Goal: Task Accomplishment & Management: Manage account settings

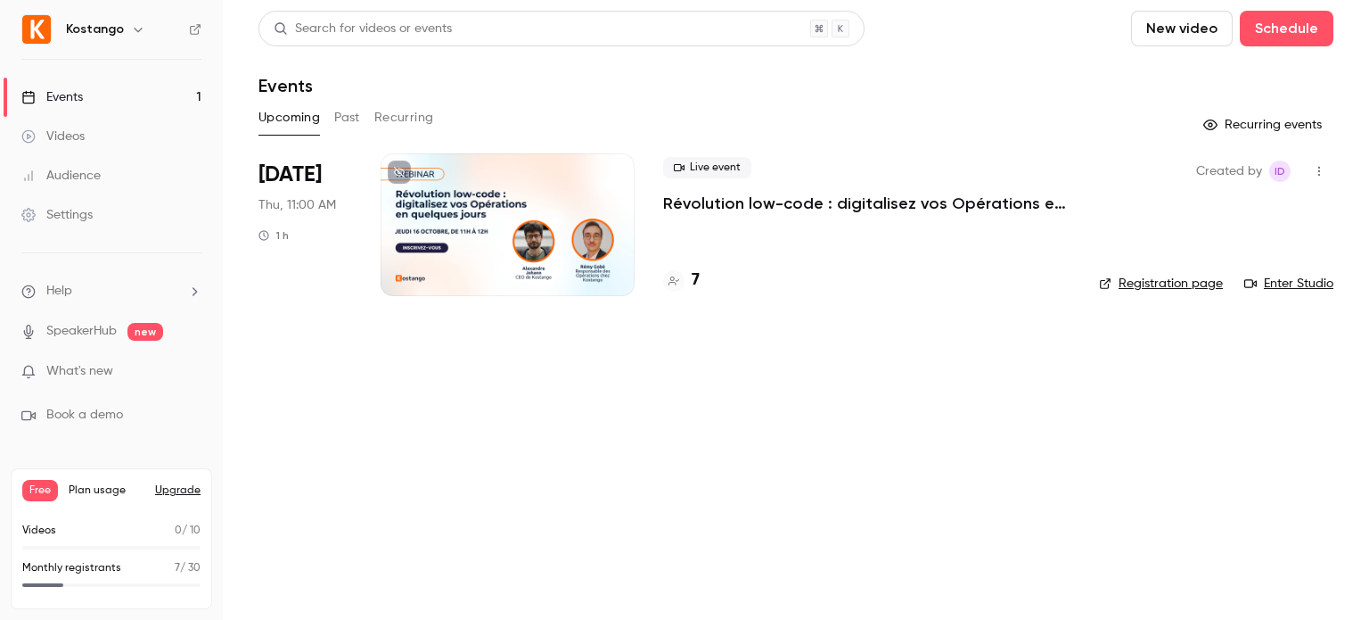
click at [528, 187] on div at bounding box center [508, 224] width 254 height 143
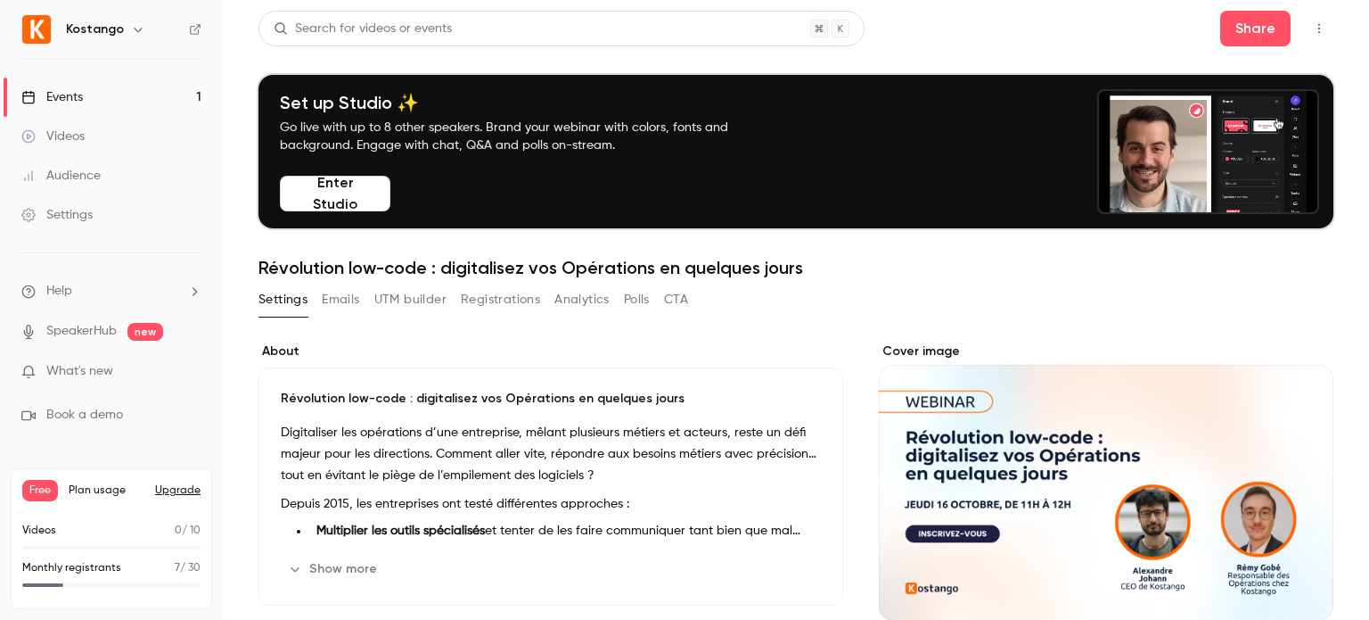
click at [493, 300] on button "Registrations" at bounding box center [500, 299] width 79 height 29
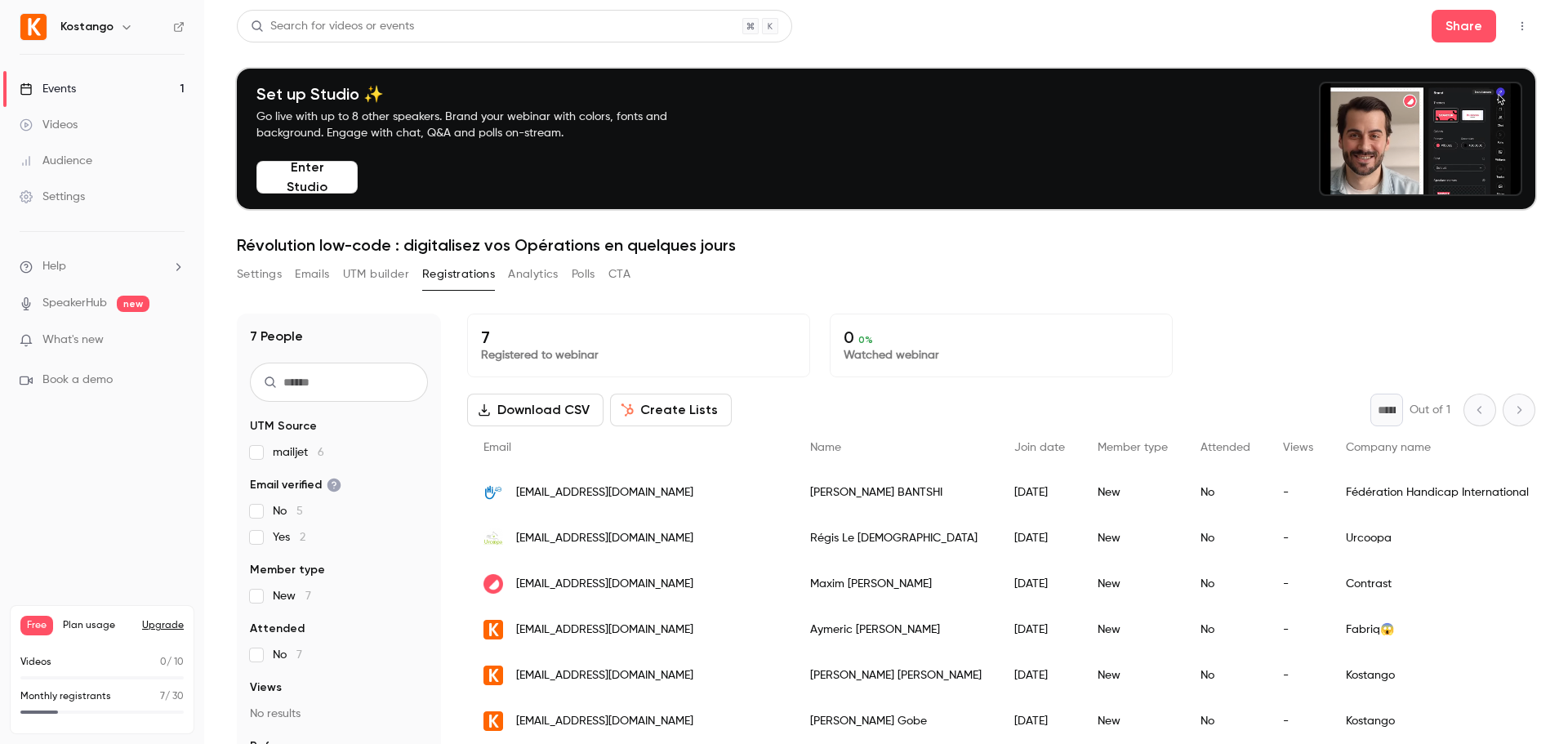
click at [265, 271] on button "Settings" at bounding box center [259, 274] width 45 height 27
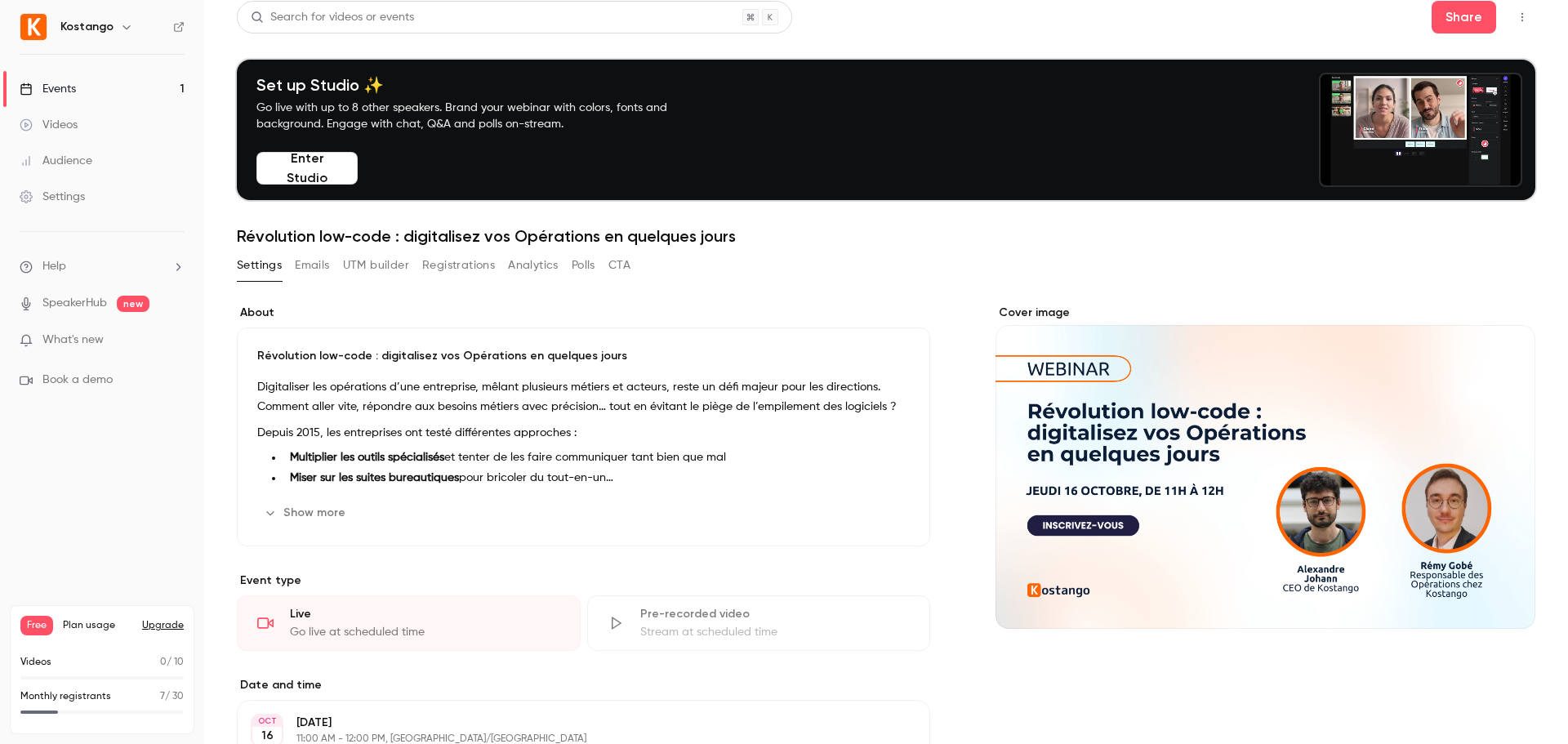
scroll to position [4, 0]
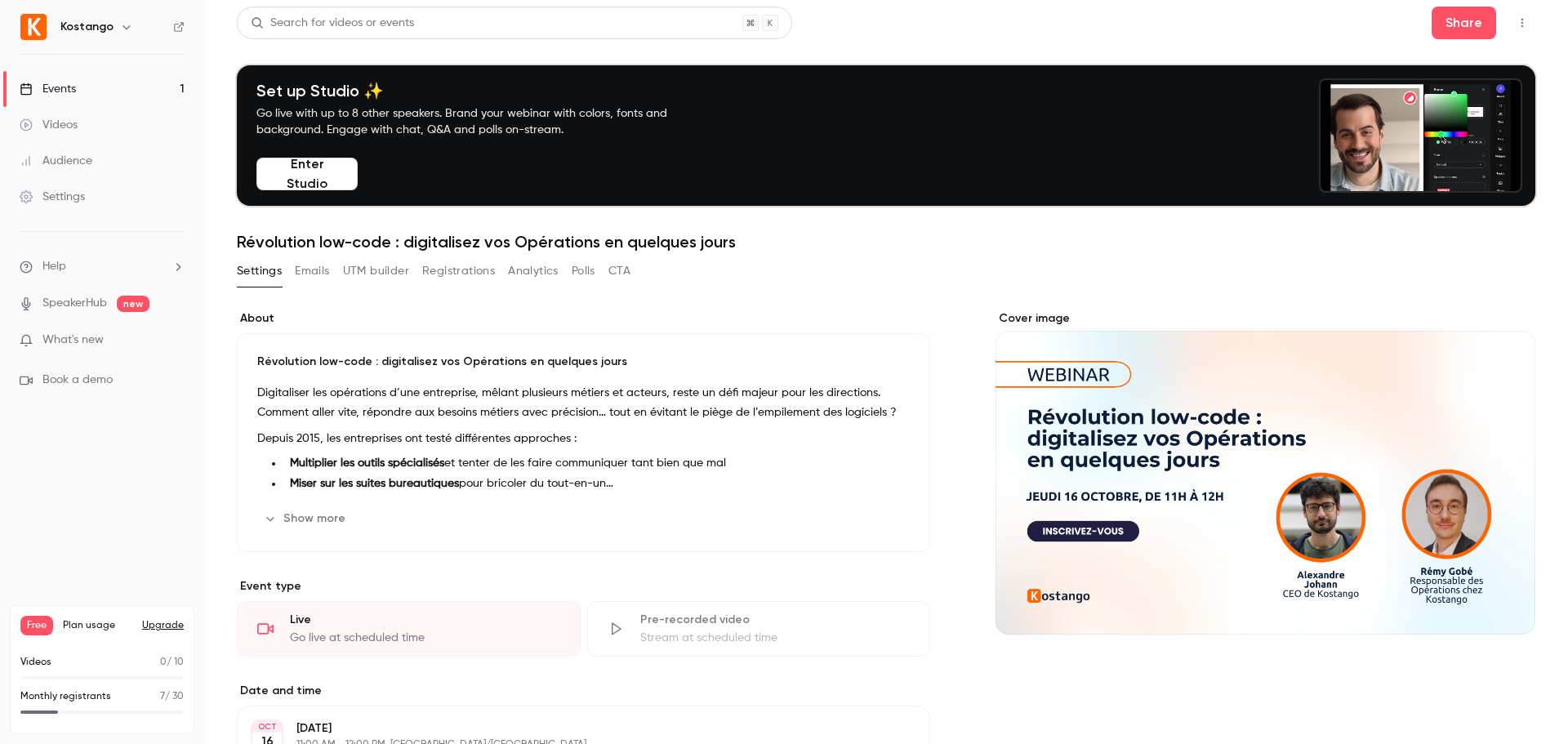
click at [383, 272] on button "UTM builder" at bounding box center [376, 271] width 66 height 27
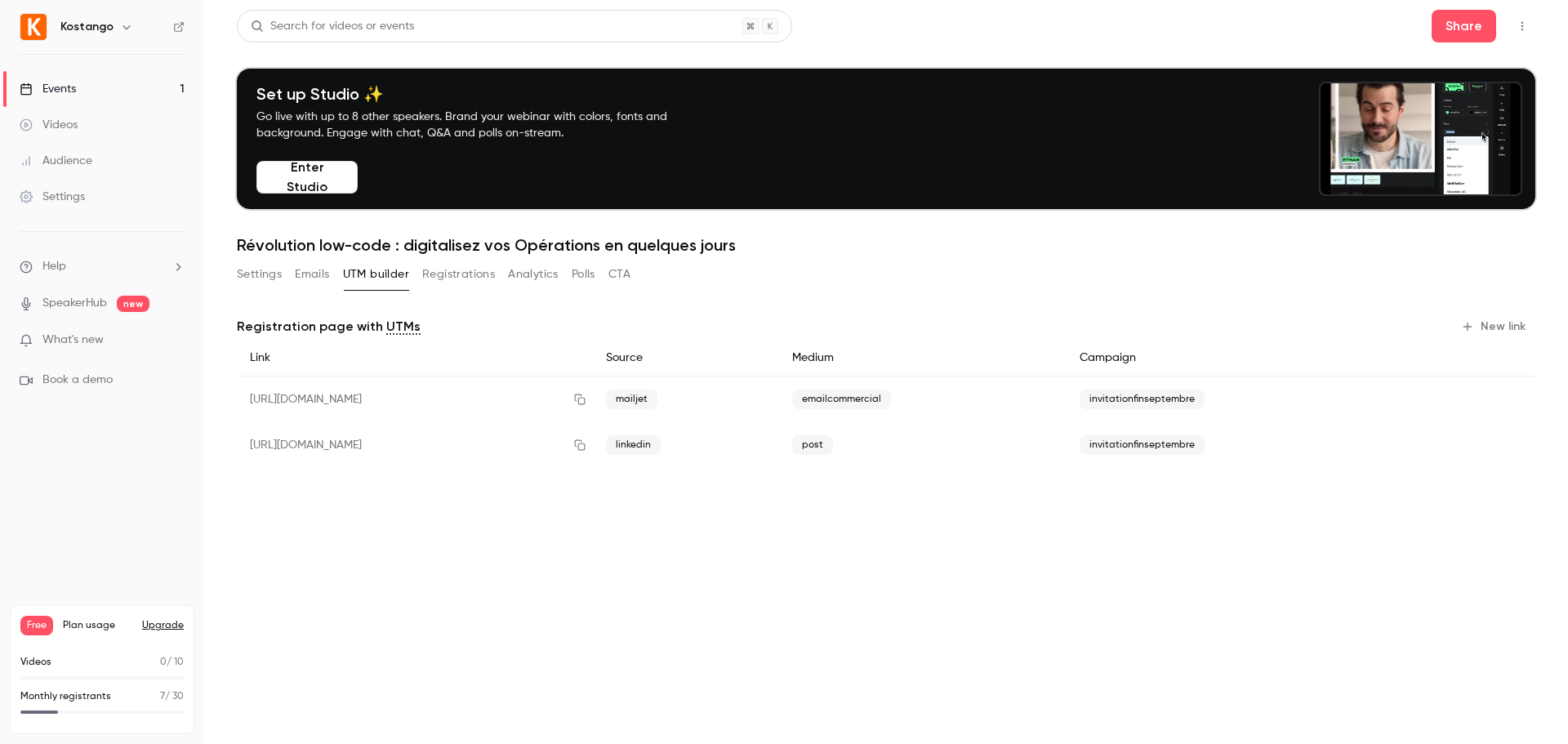
click at [450, 279] on button "Registrations" at bounding box center [458, 274] width 72 height 27
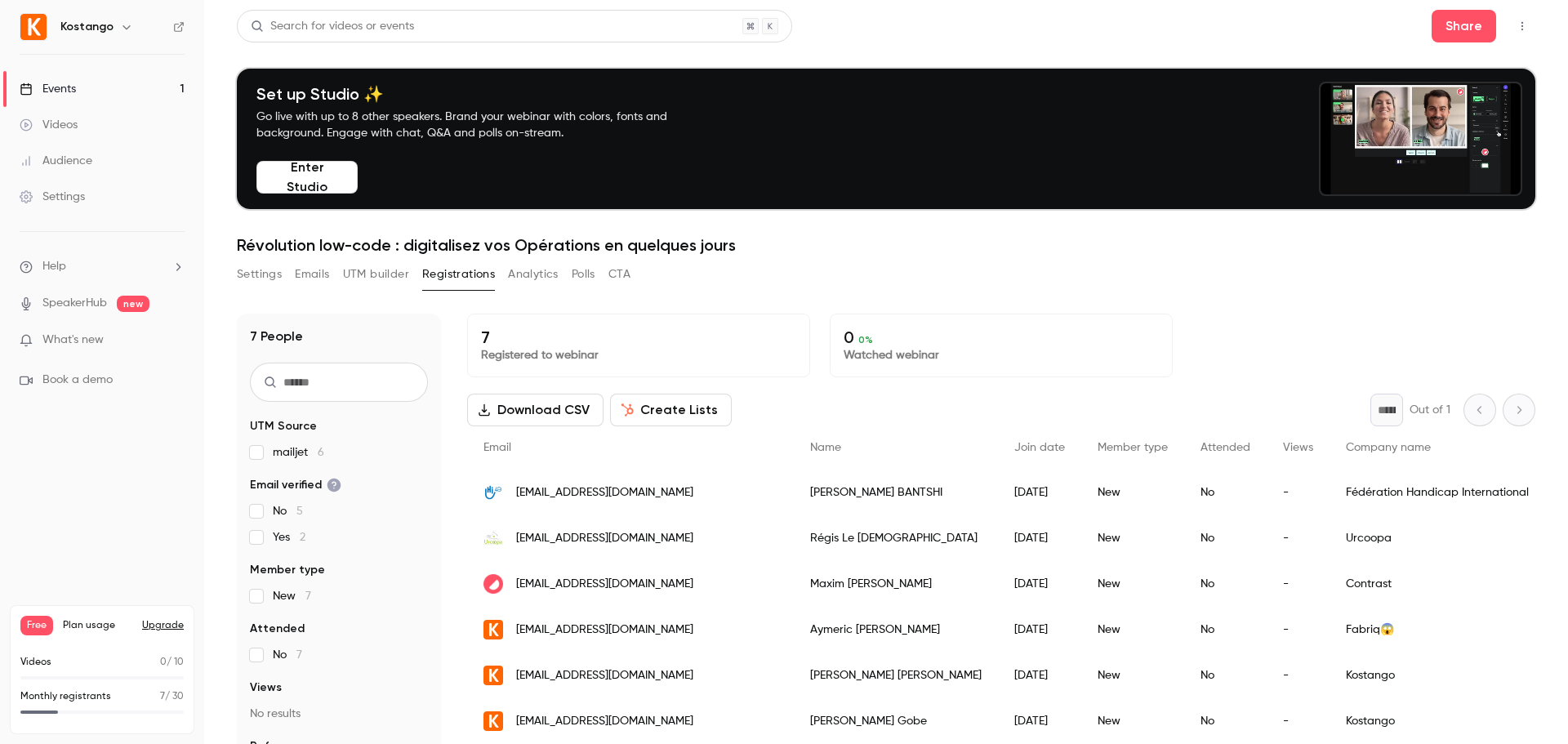
click at [358, 268] on button "UTM builder" at bounding box center [376, 274] width 66 height 27
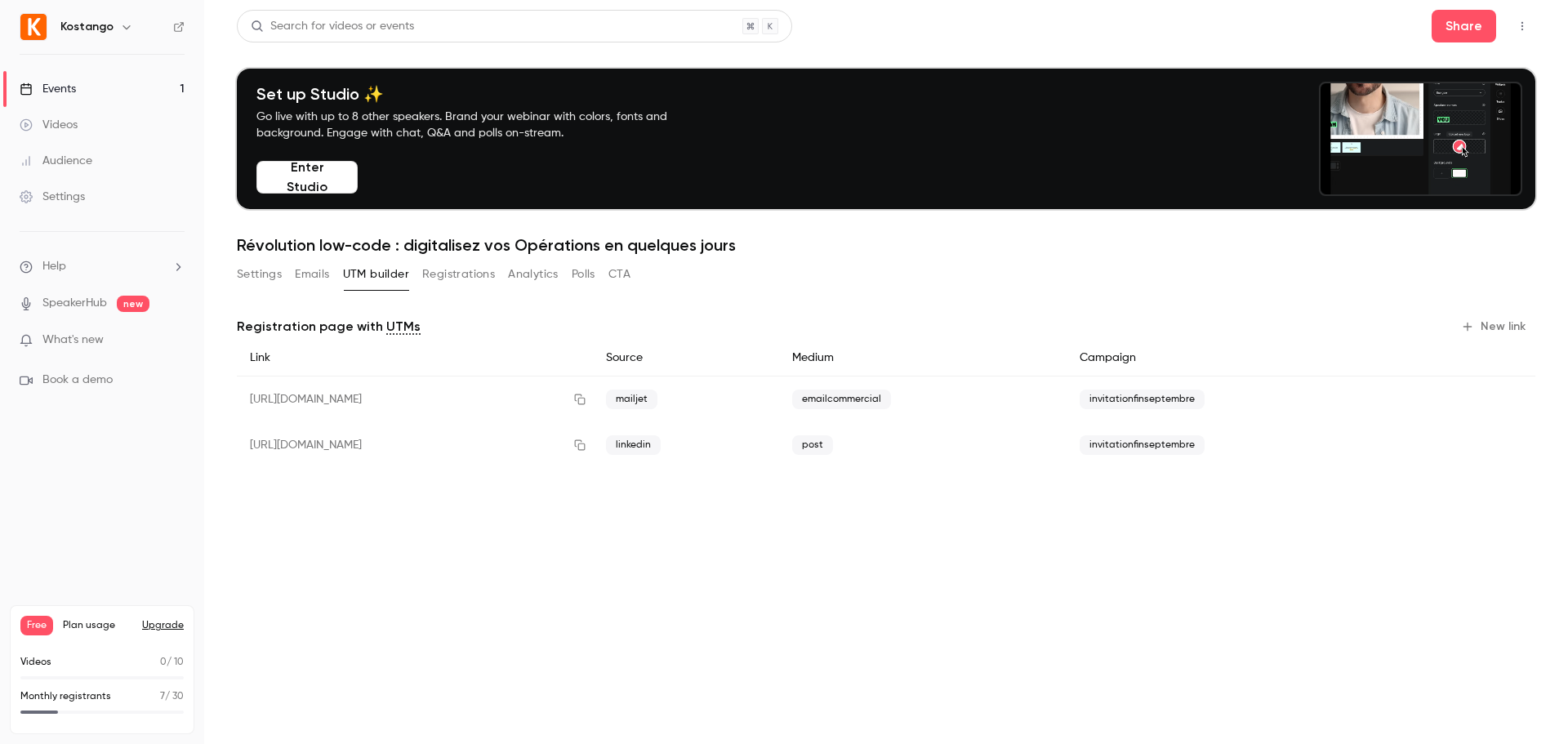
click at [1472, 327] on icon "button" at bounding box center [1467, 327] width 9 height 9
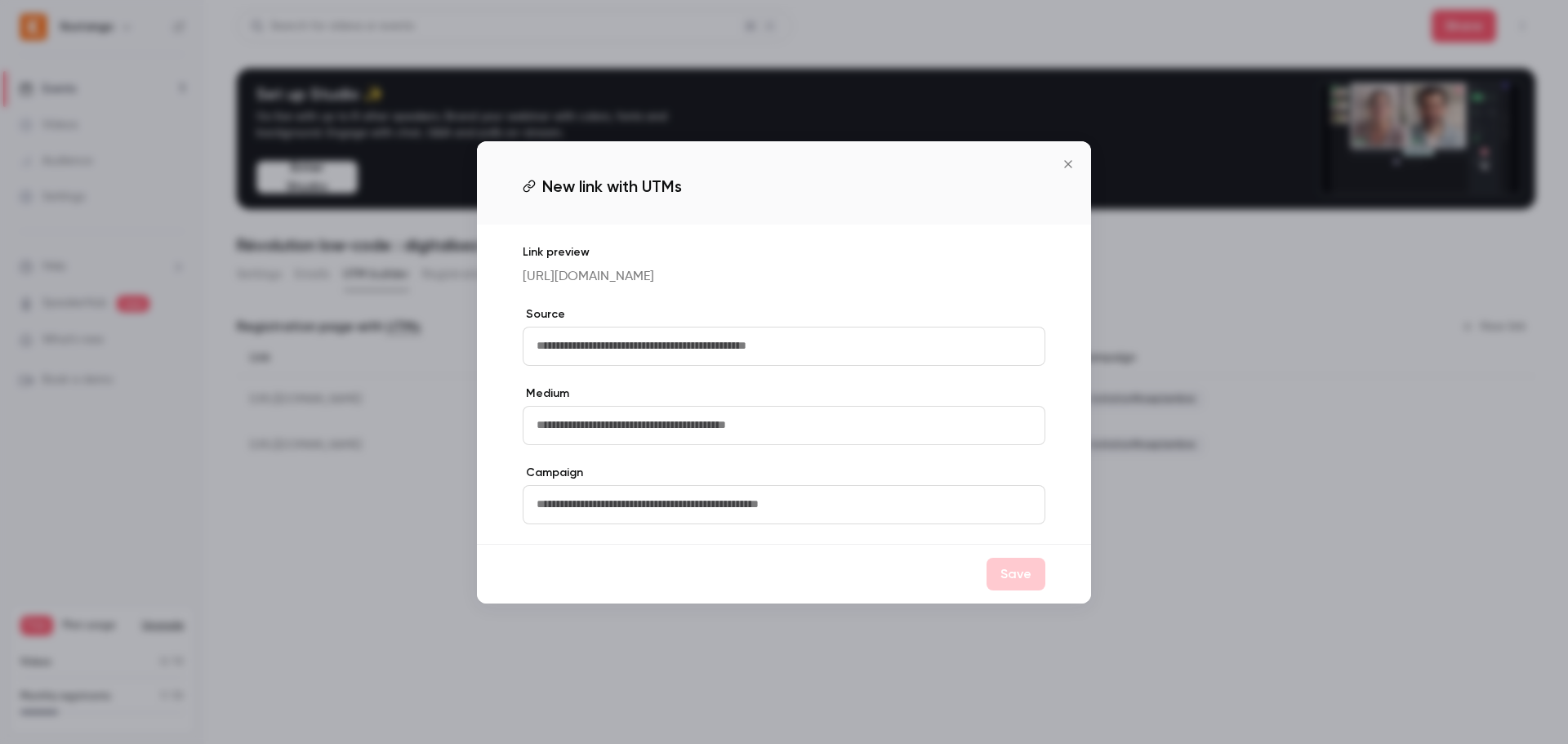
click at [1065, 158] on icon "Close" at bounding box center [1067, 164] width 19 height 13
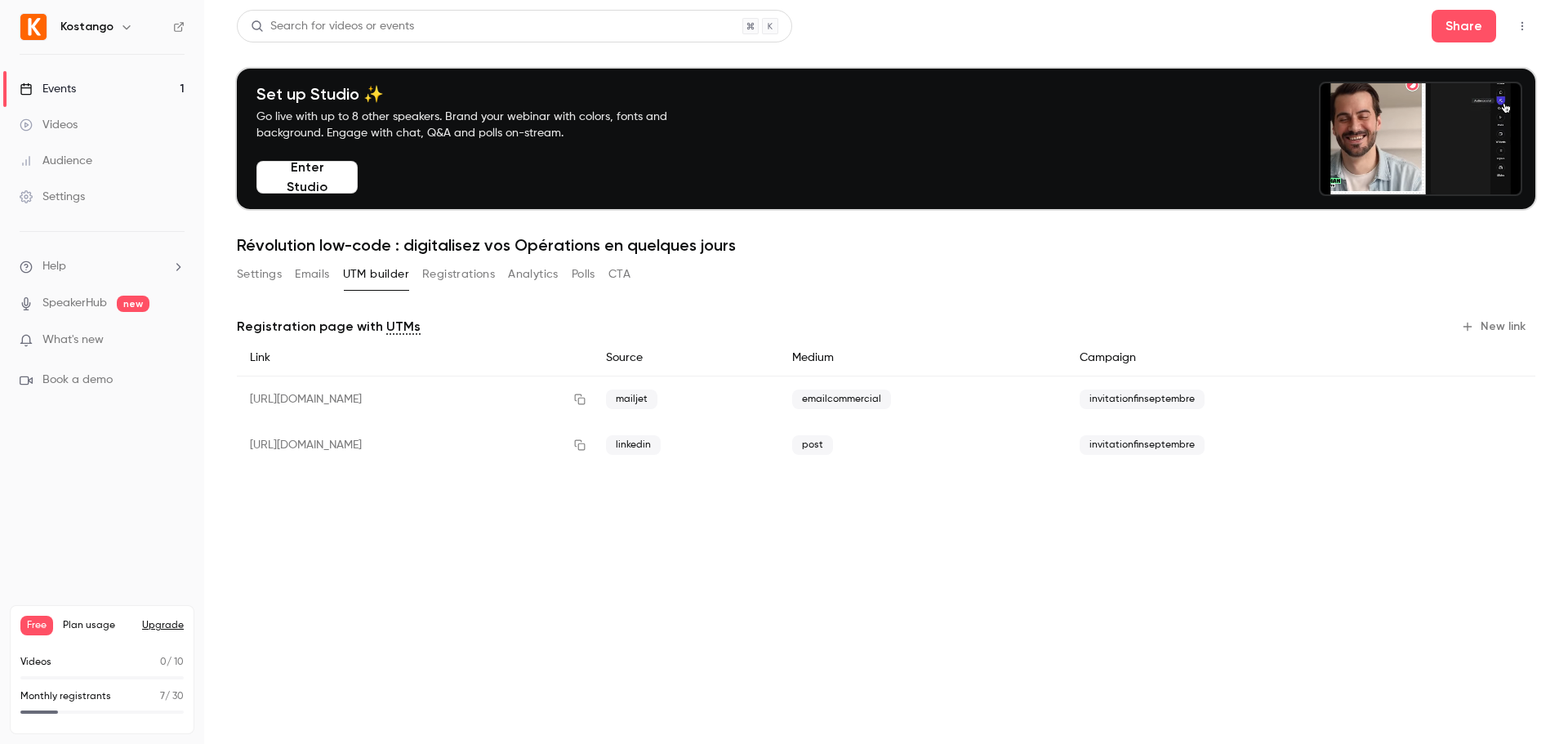
click at [975, 446] on div "post" at bounding box center [922, 445] width 289 height 46
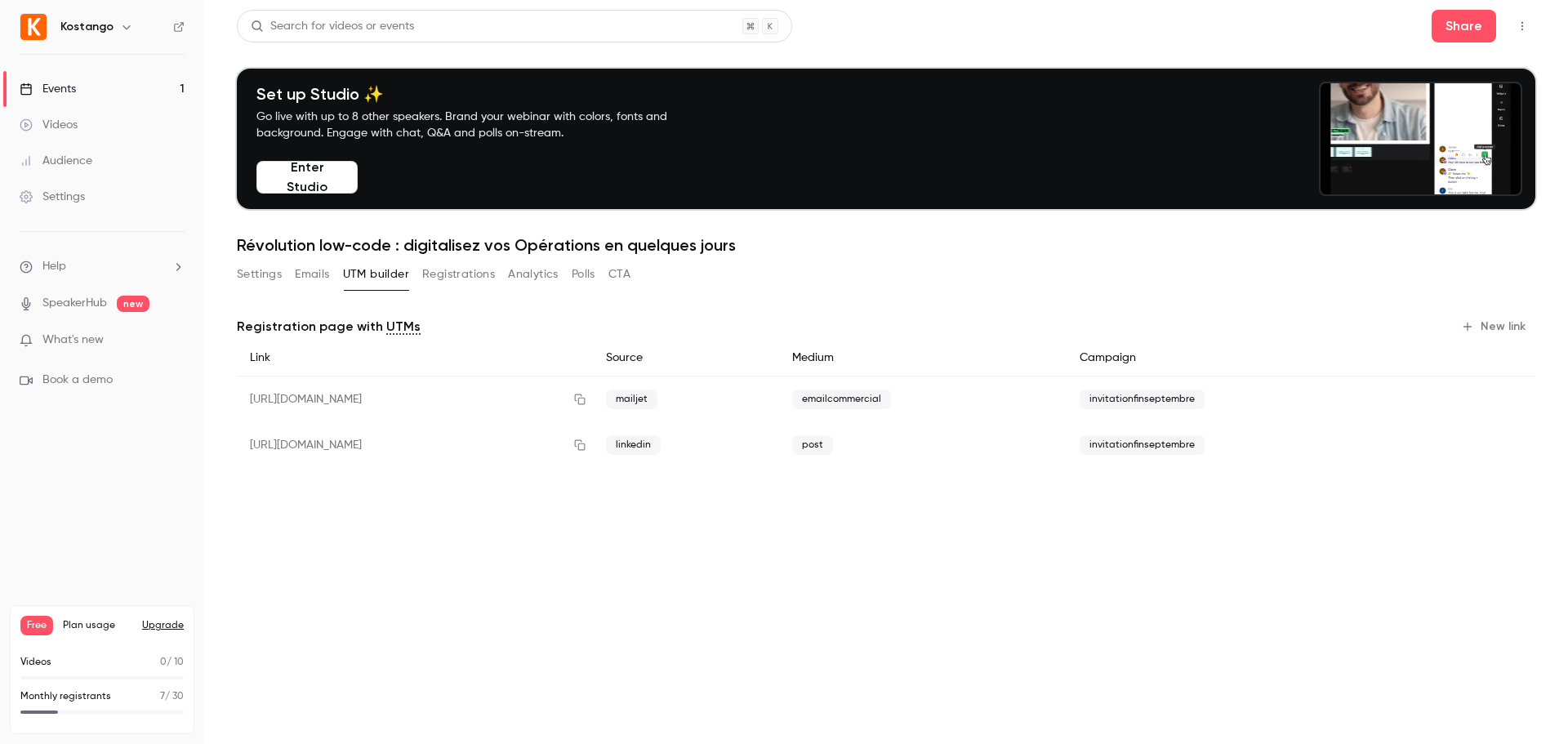
click at [568, 404] on div "https://watch.getcontrast.io/register/kostango-revolution-low-code-digitalisez-…" at bounding box center [415, 399] width 356 height 47
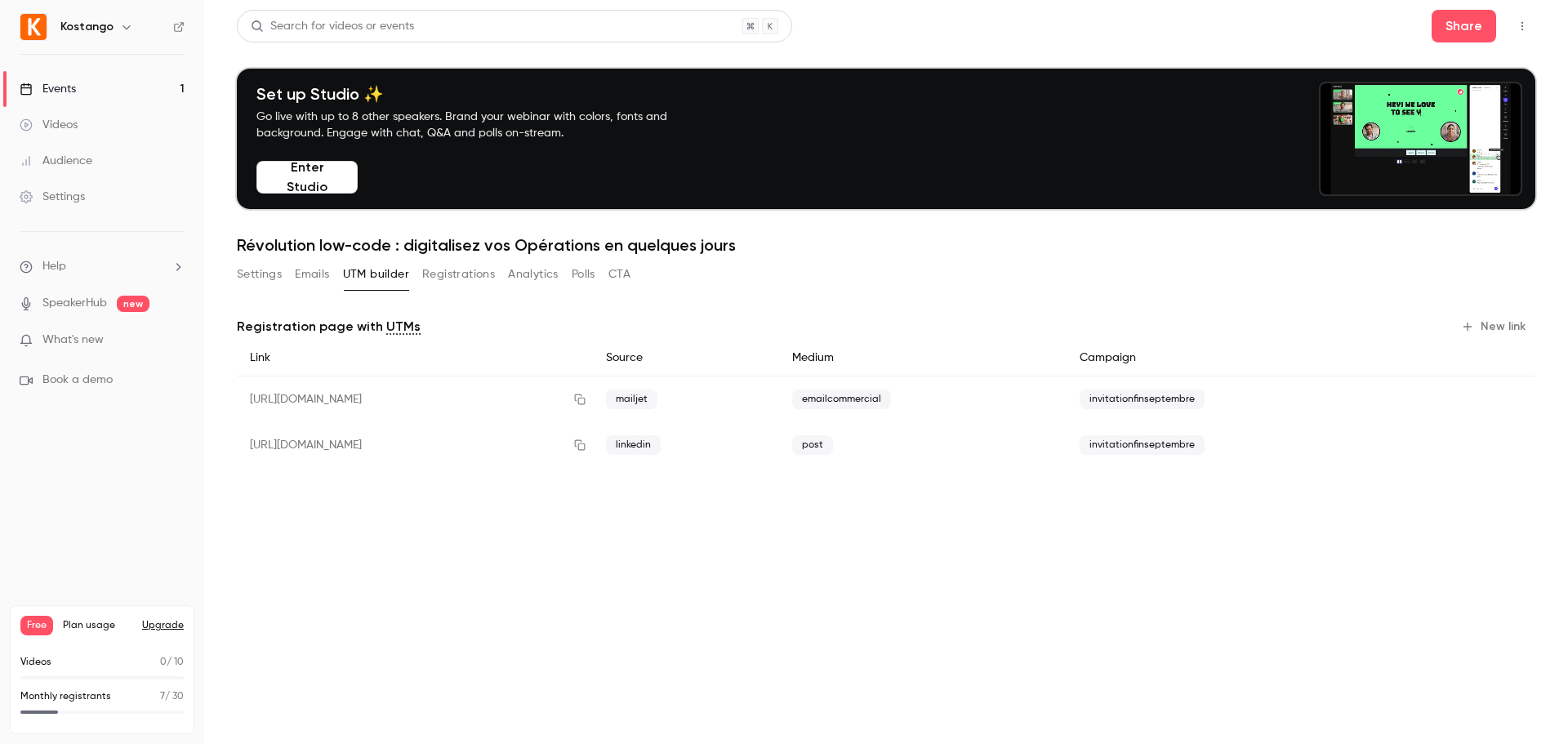
click at [1188, 455] on div "invitationfinseptembre" at bounding box center [1240, 445] width 348 height 46
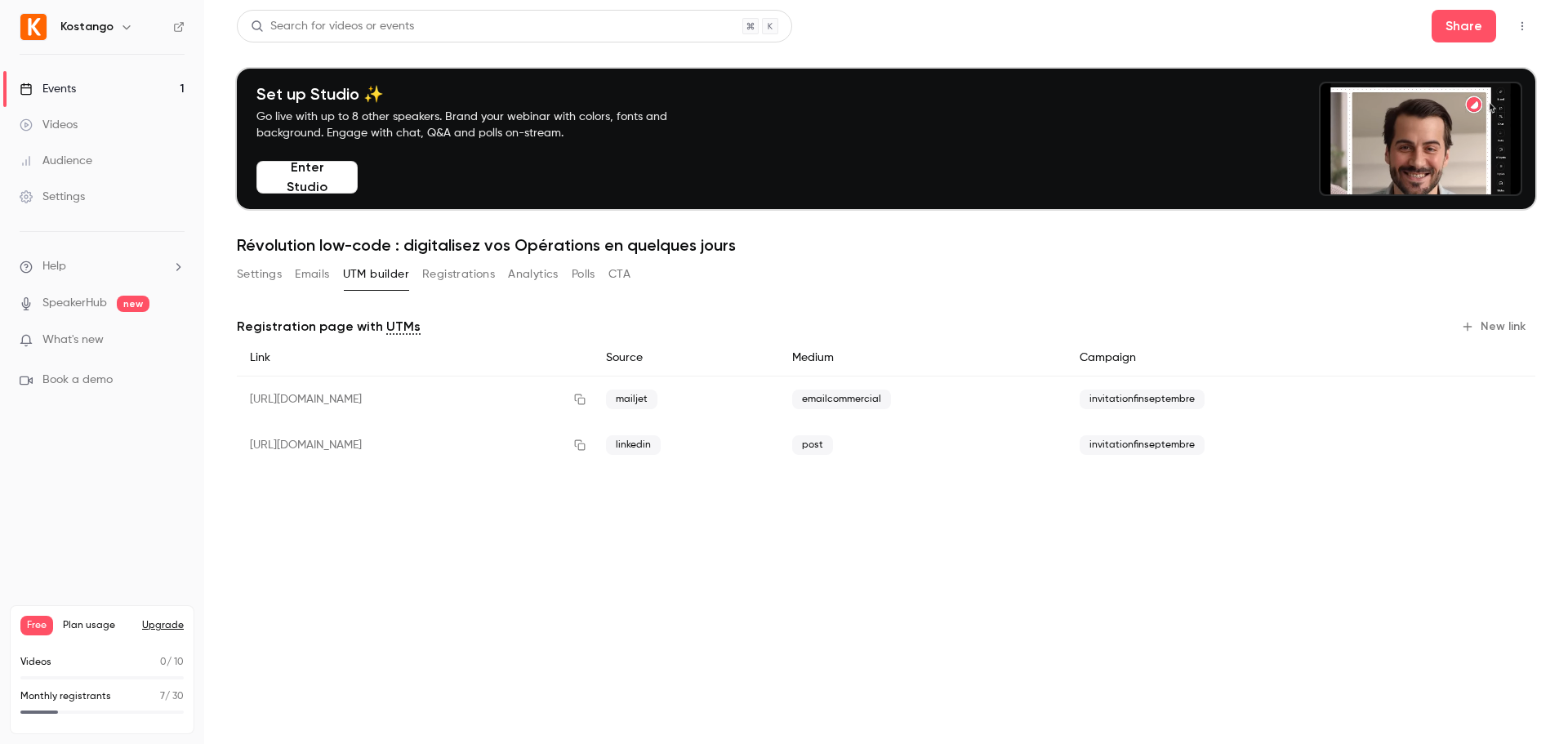
click at [1179, 396] on span "invitationfinseptembre" at bounding box center [1141, 399] width 125 height 19
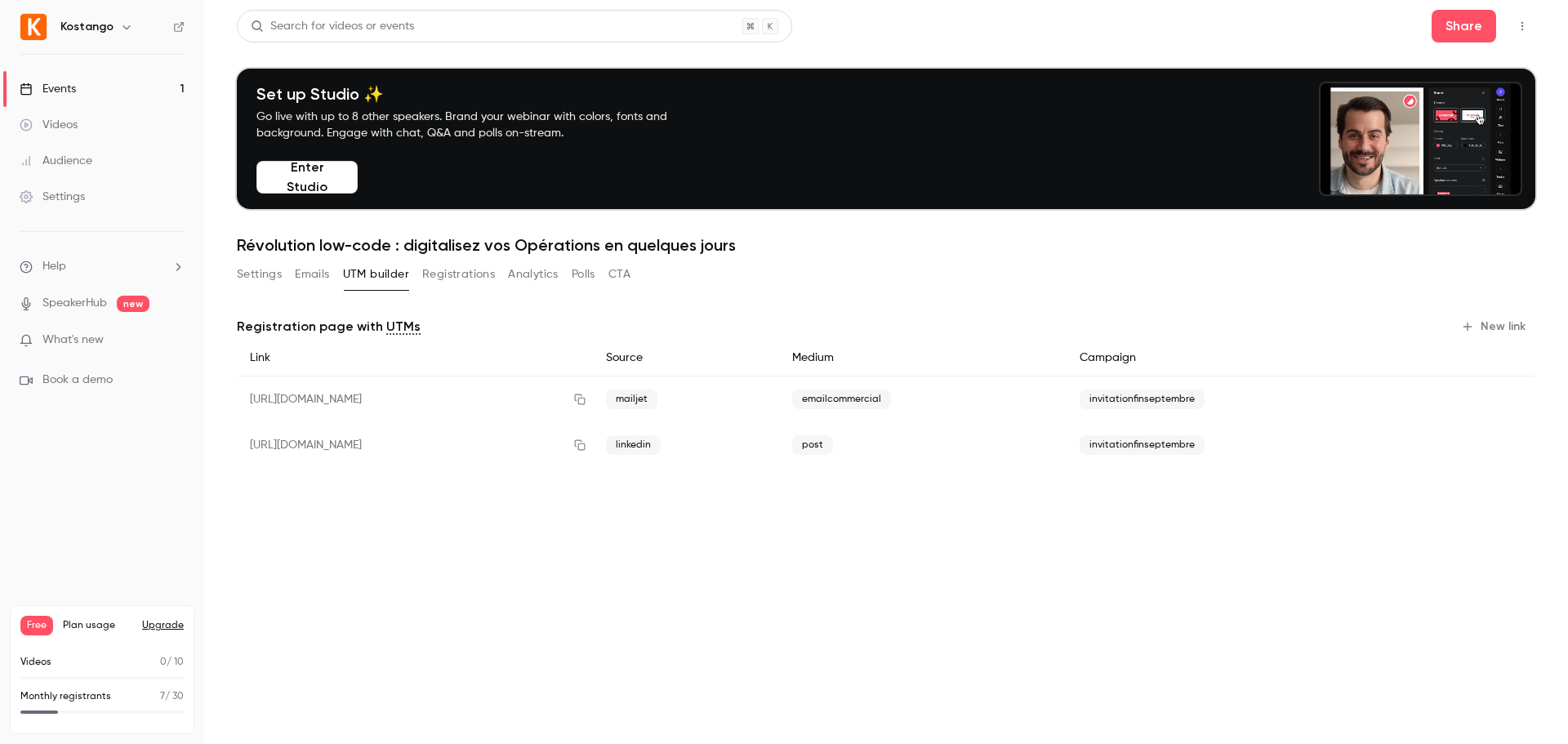
click at [891, 395] on span "emailcommercial" at bounding box center [842, 399] width 99 height 19
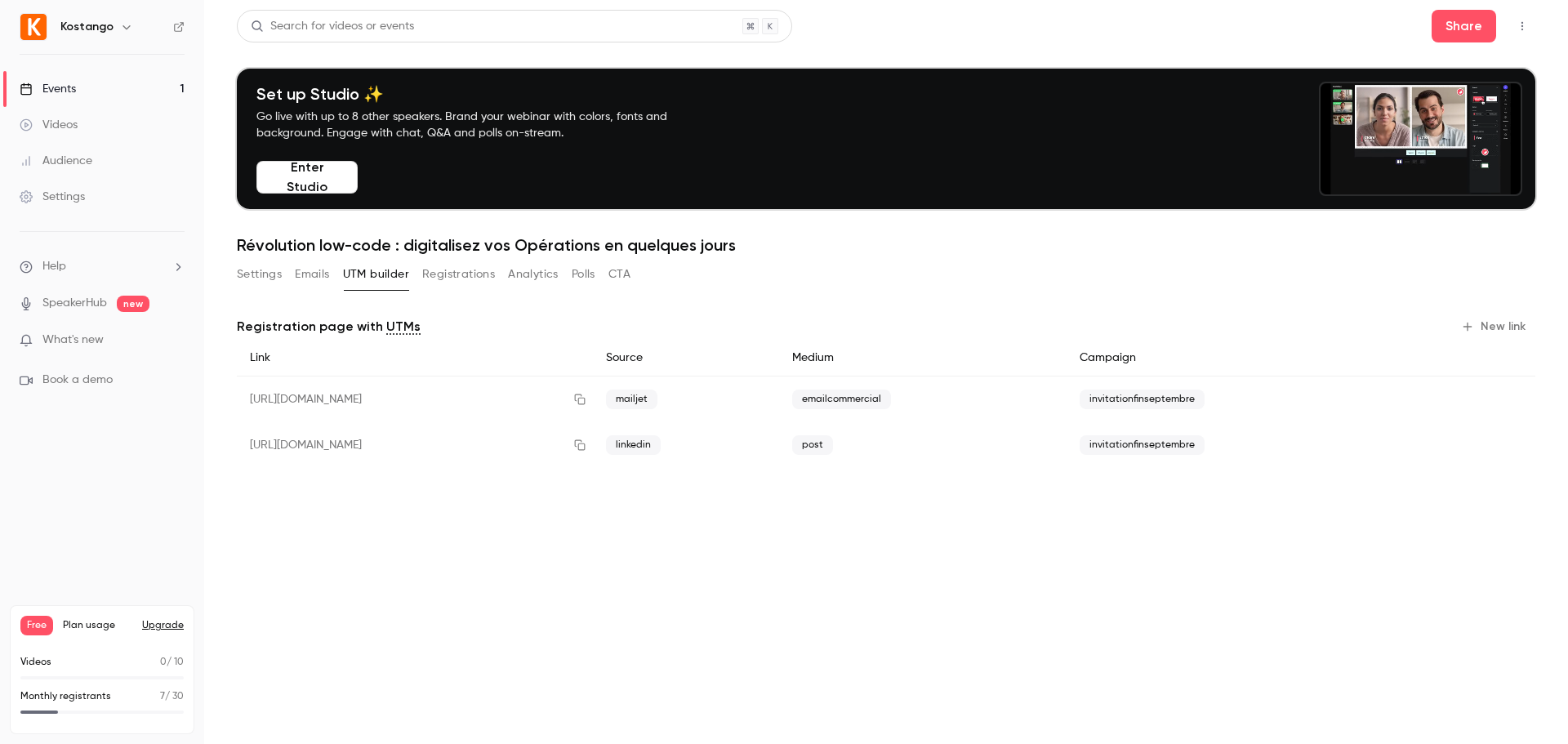
click at [833, 454] on span "post" at bounding box center [812, 444] width 41 height 19
click at [658, 398] on span "mailjet" at bounding box center [631, 399] width 51 height 19
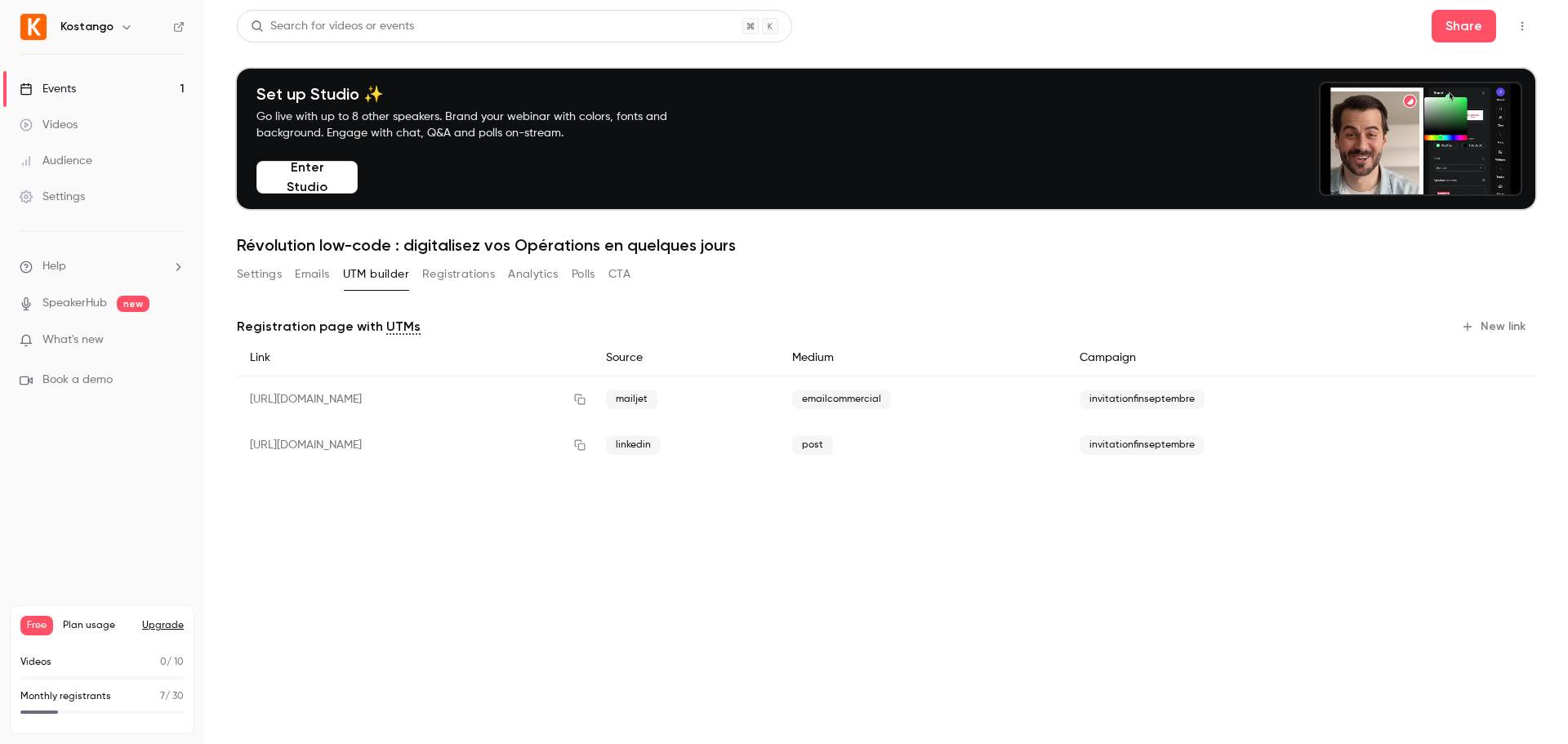
click at [429, 278] on button "Registrations" at bounding box center [458, 274] width 72 height 27
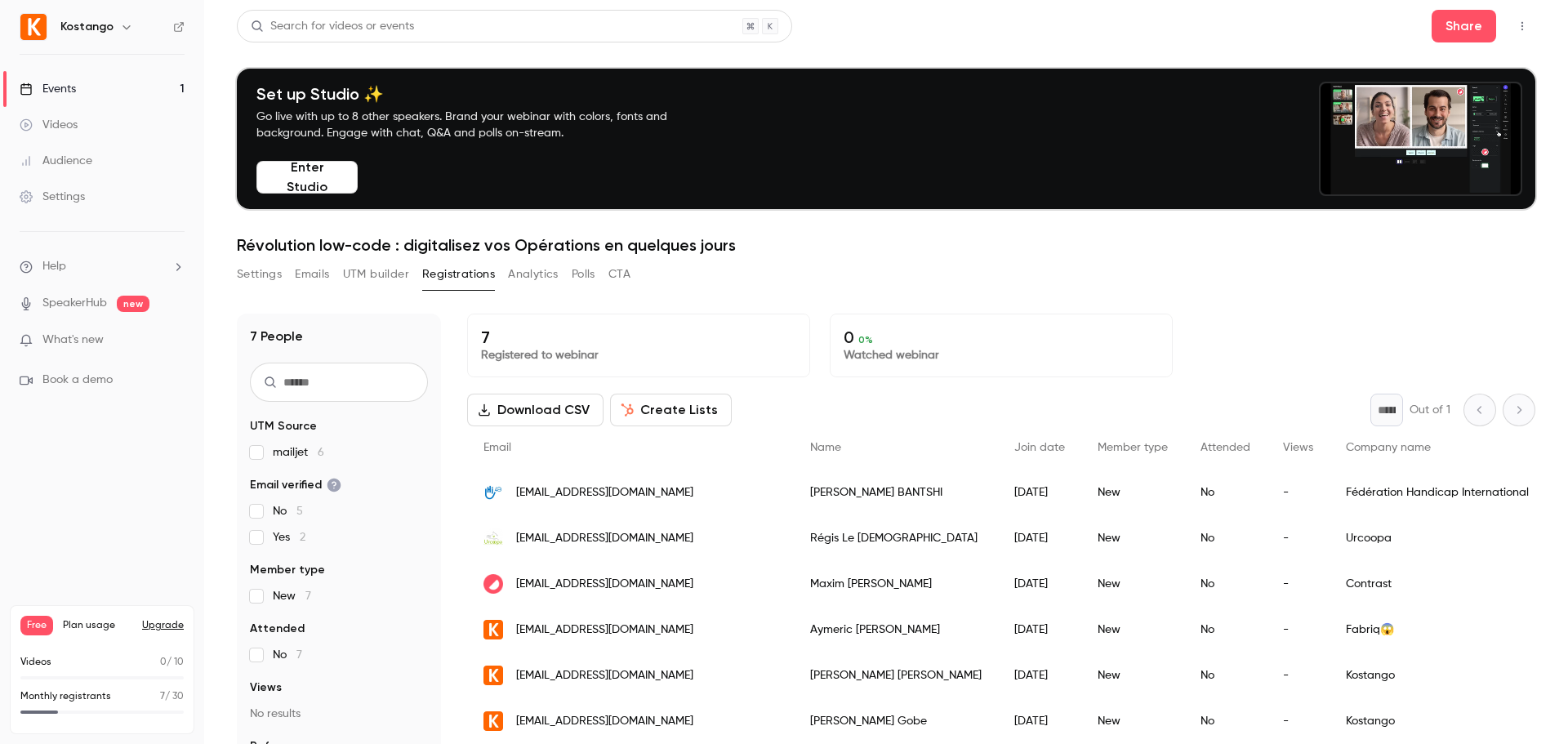
click at [387, 270] on button "UTM builder" at bounding box center [376, 274] width 66 height 27
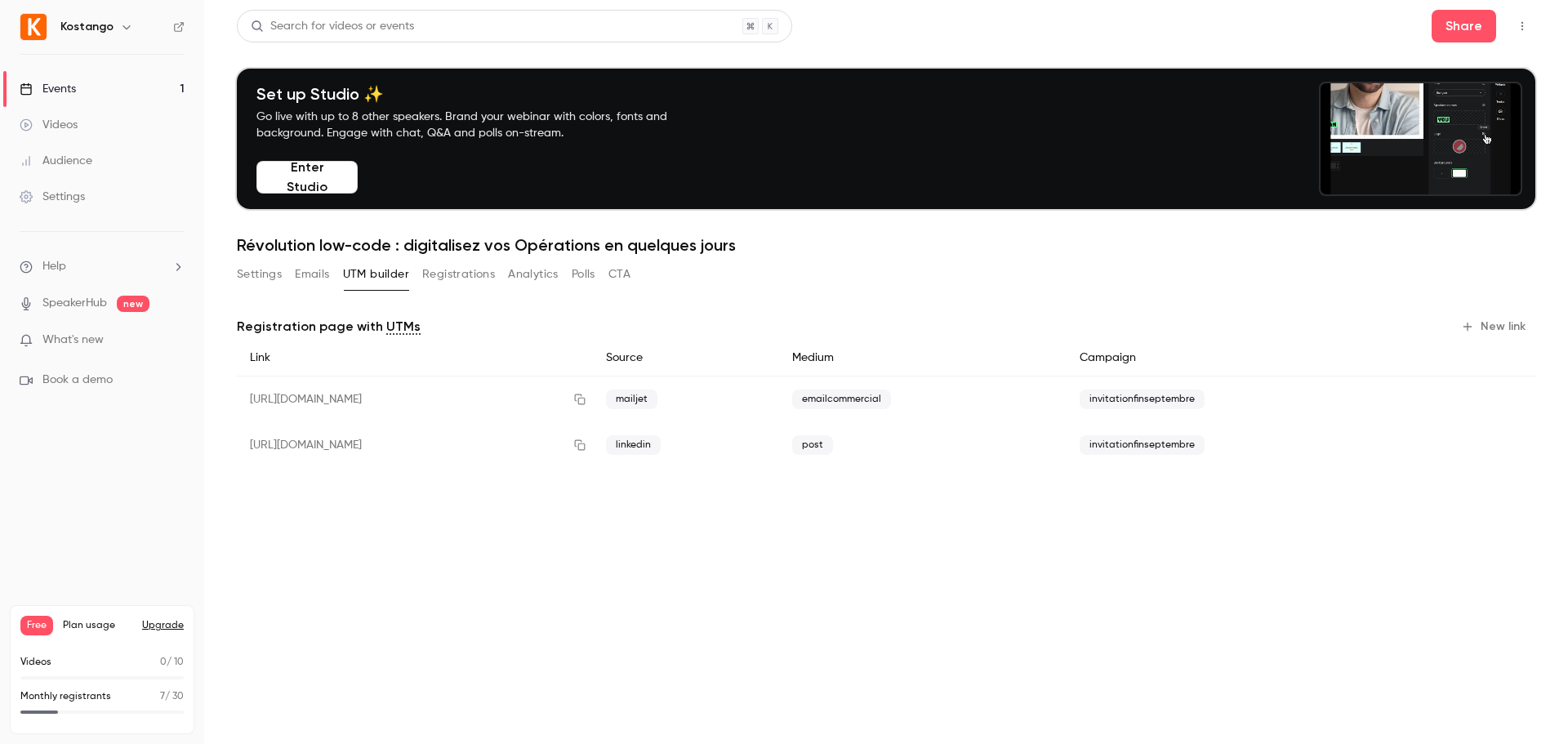
click at [1496, 327] on button "New link" at bounding box center [1495, 326] width 81 height 27
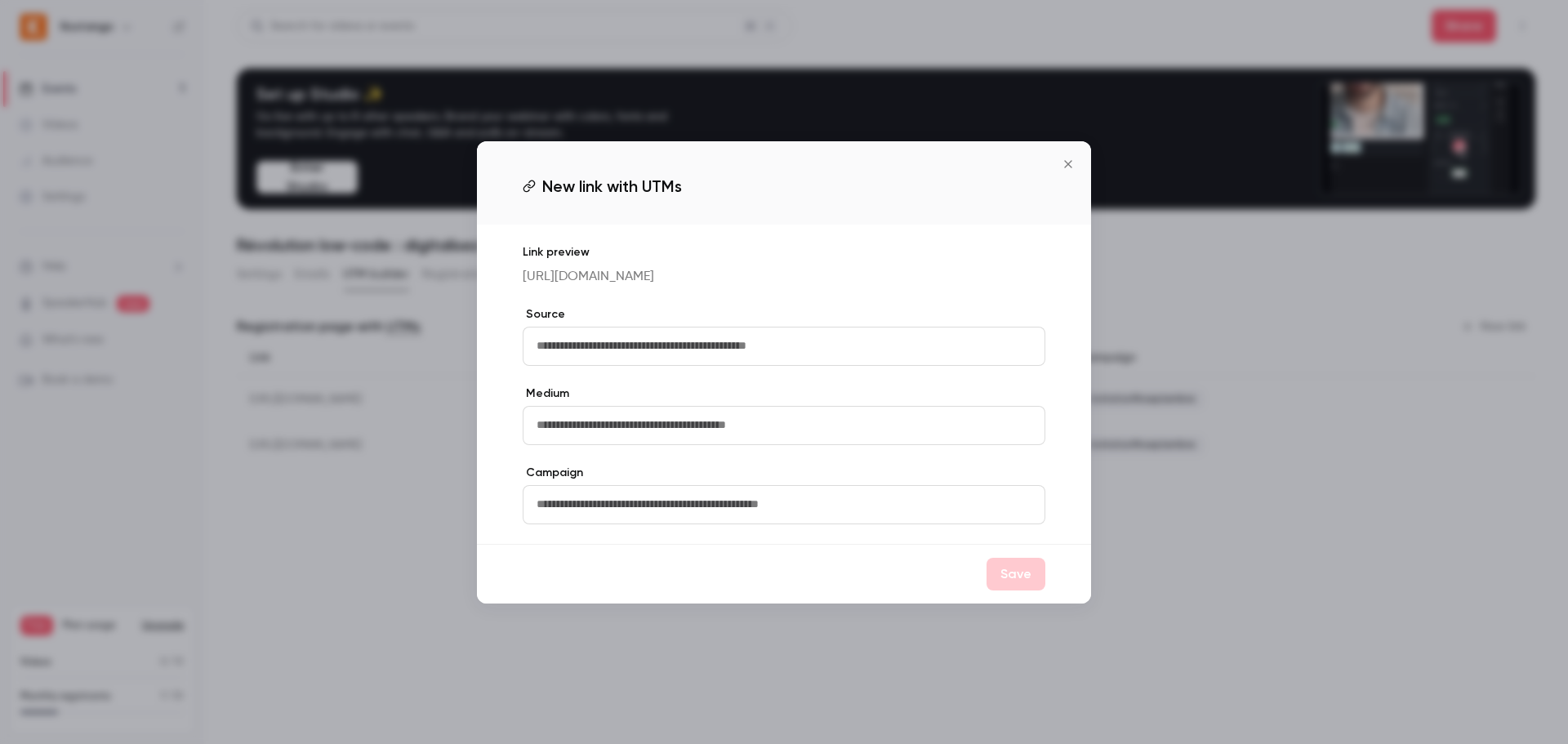
click at [632, 354] on input "text" at bounding box center [784, 346] width 523 height 39
type input "********"
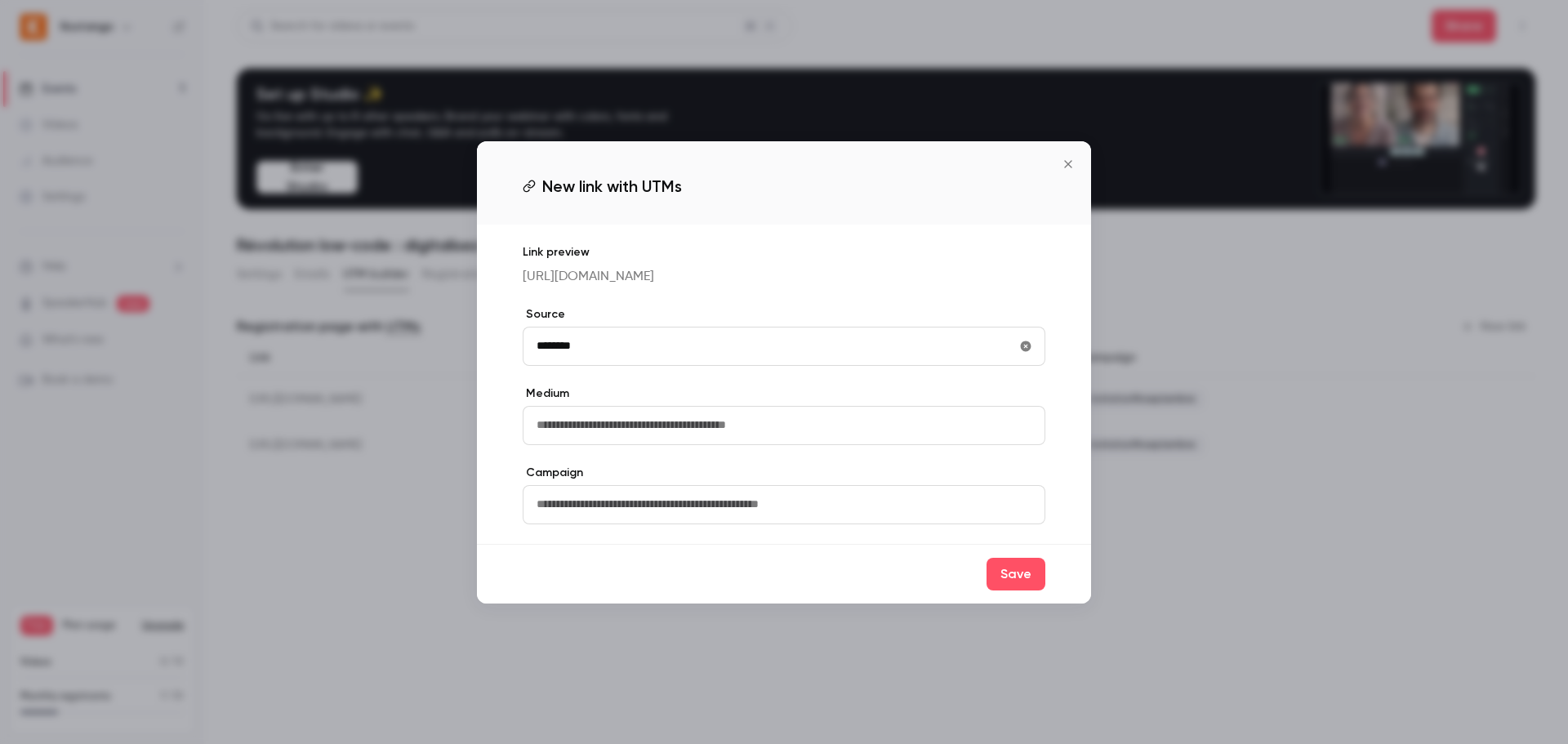
click at [558, 432] on input "text" at bounding box center [784, 425] width 523 height 39
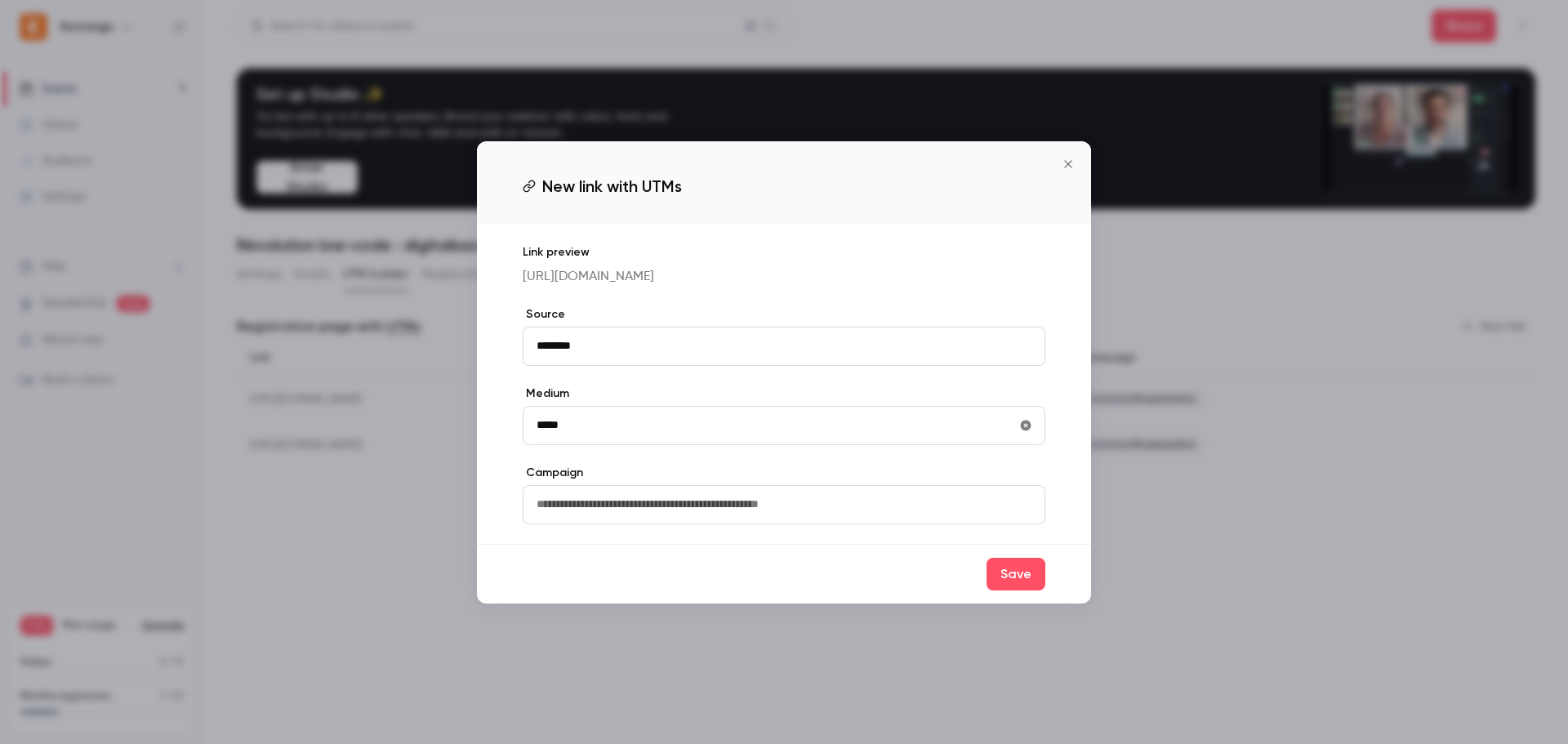
type input "*****"
click at [568, 517] on input "text" at bounding box center [784, 505] width 523 height 39
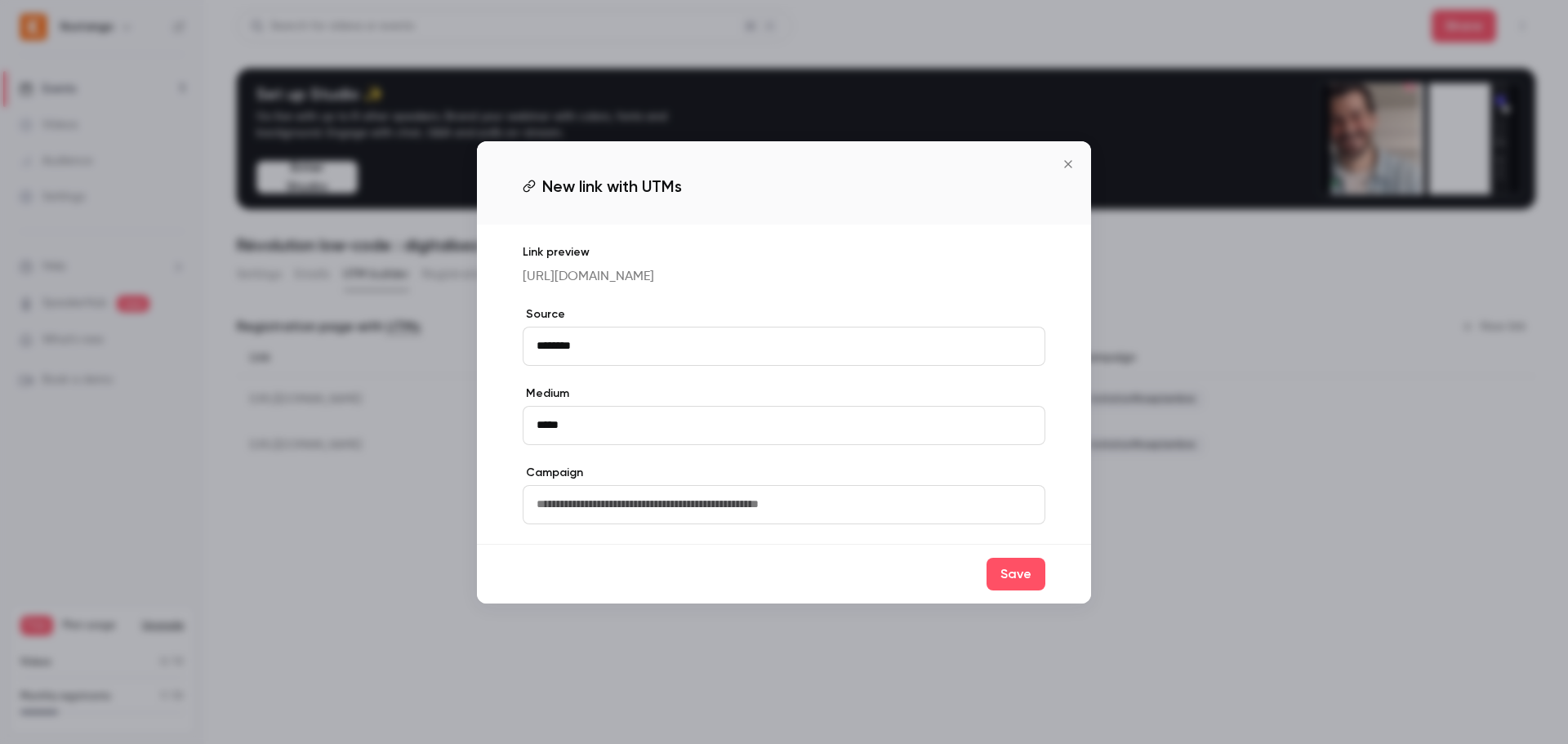
type input "**********"
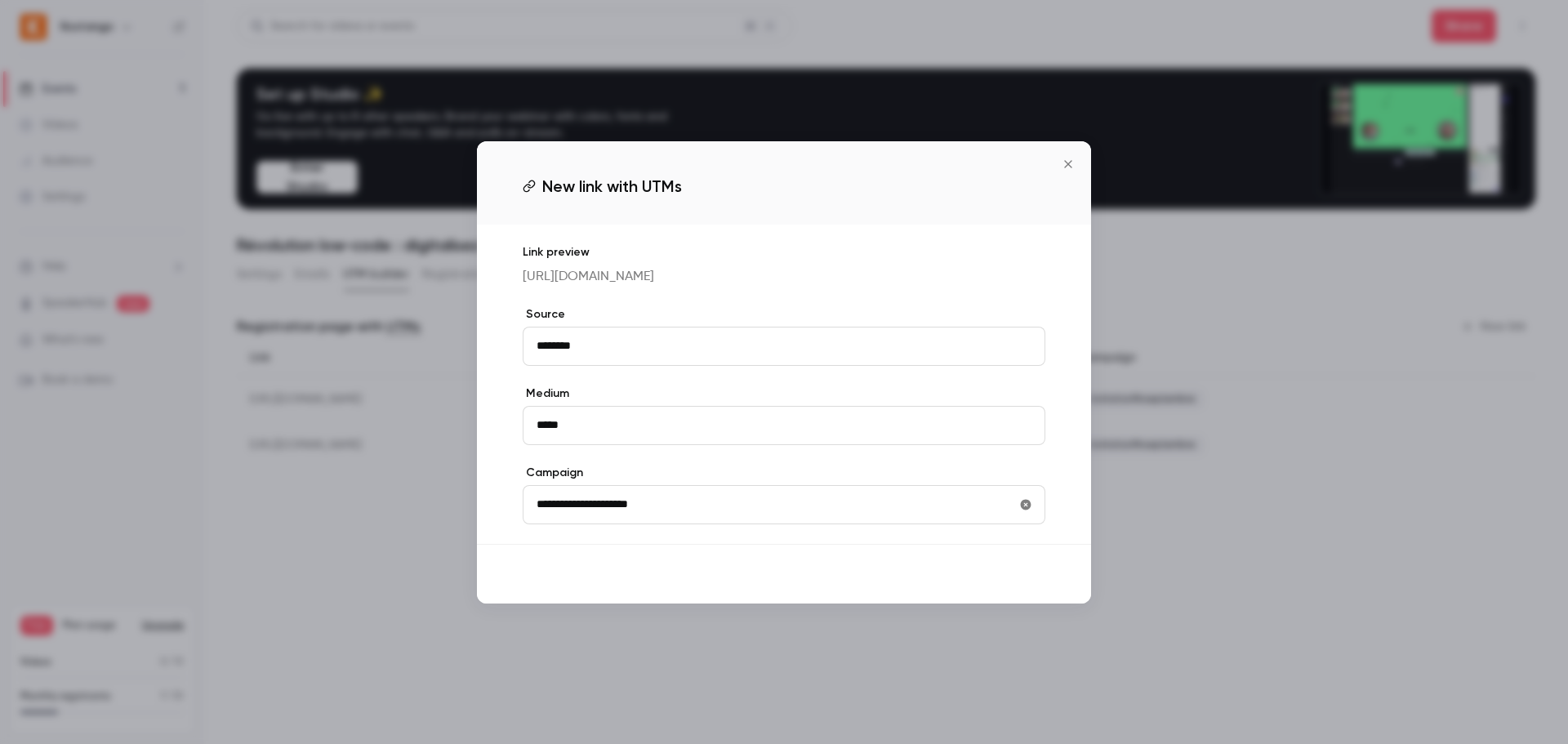
click at [1024, 590] on button "Save" at bounding box center [1016, 574] width 59 height 33
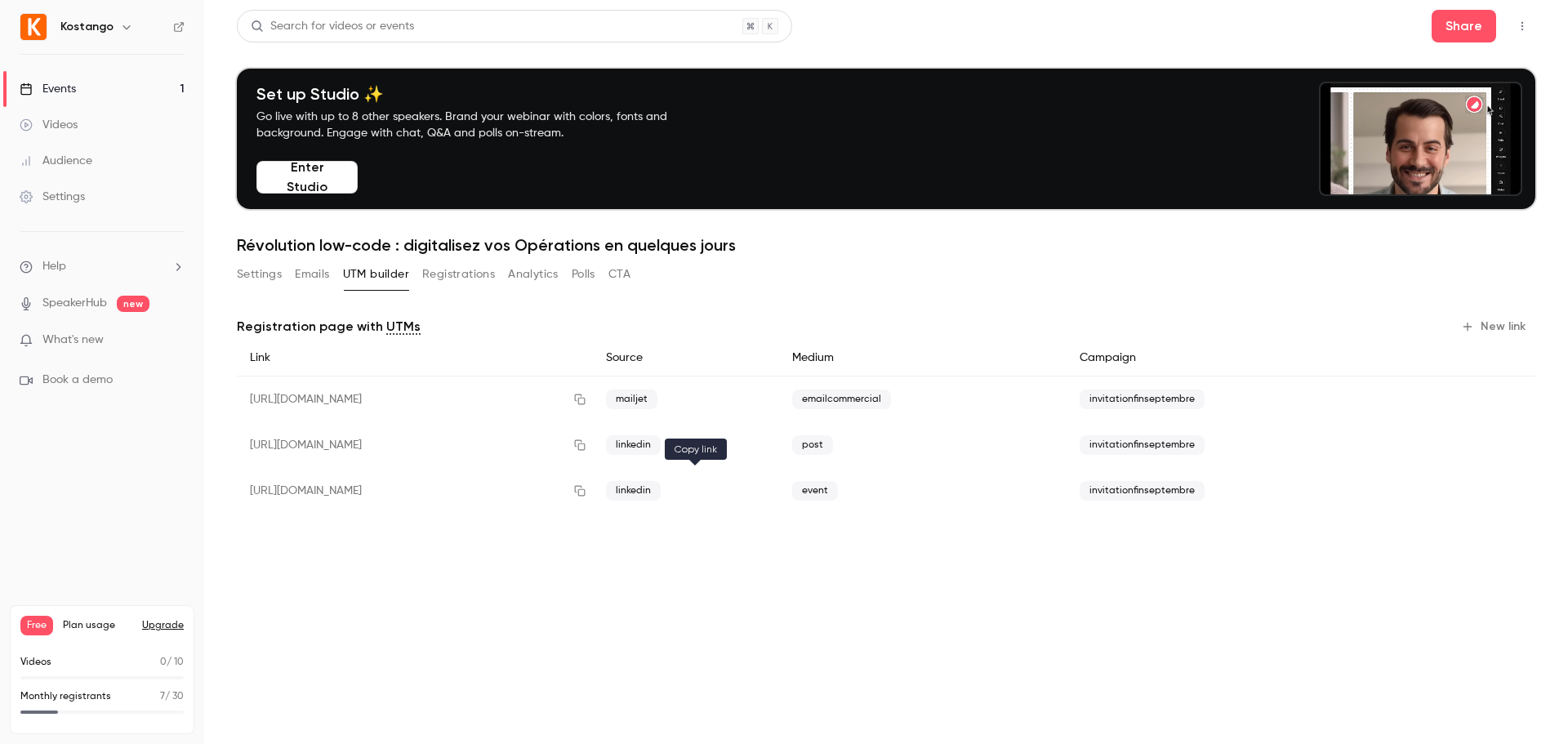
click at [584, 495] on icon "button" at bounding box center [580, 491] width 11 height 11
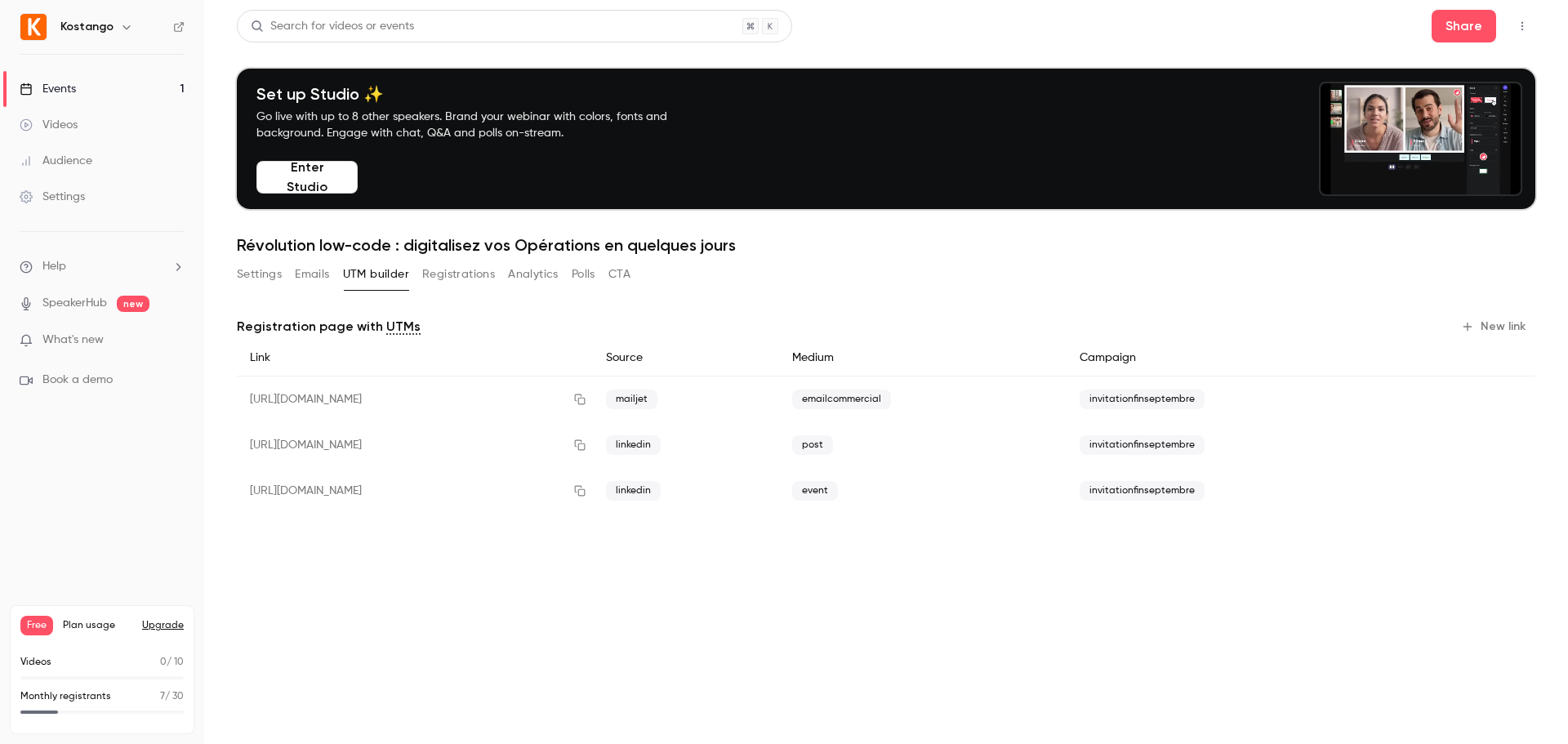
click at [268, 269] on button "Settings" at bounding box center [259, 274] width 45 height 27
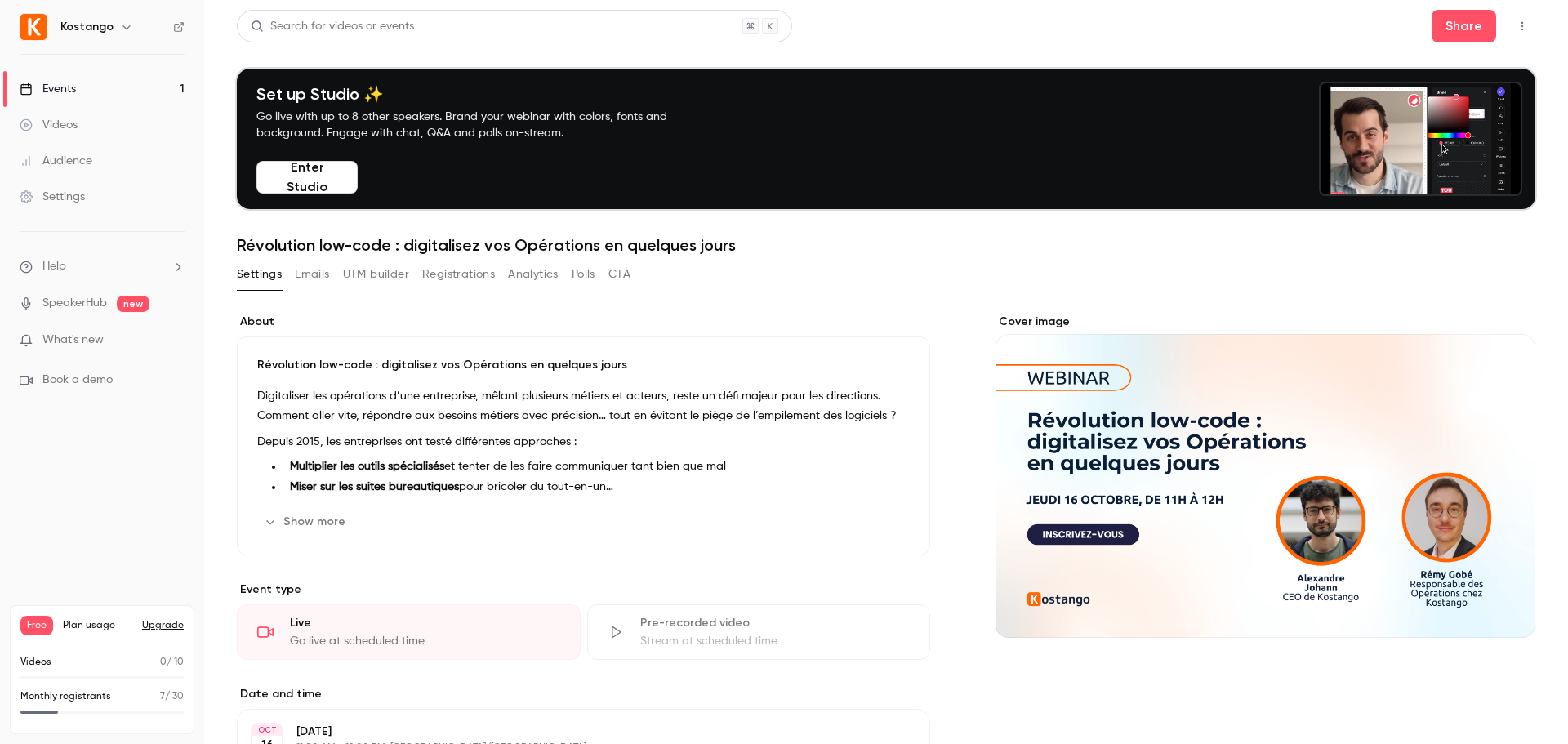
click at [864, 520] on icon "button" at bounding box center [865, 521] width 11 height 11
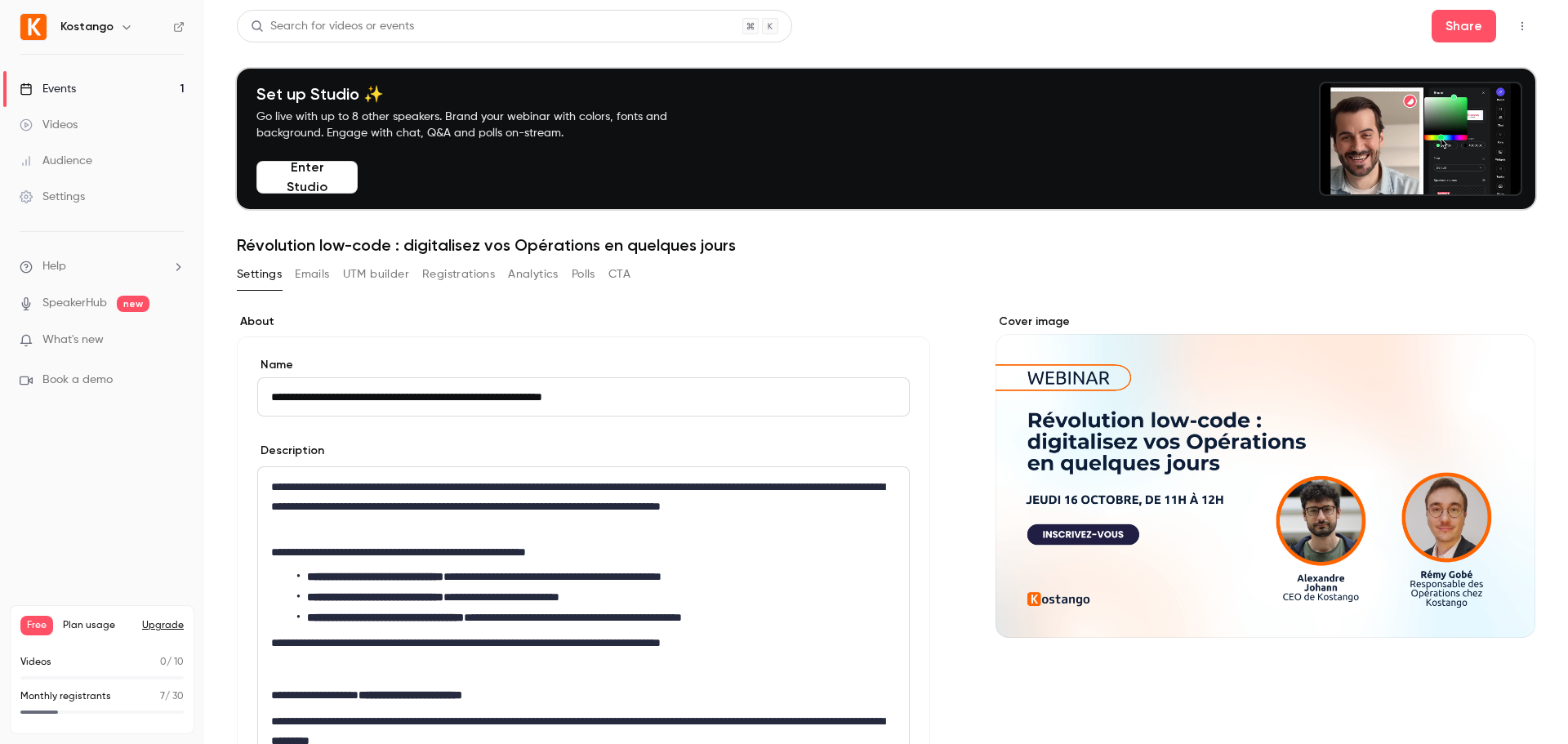
click at [627, 388] on input "**********" at bounding box center [583, 397] width 652 height 39
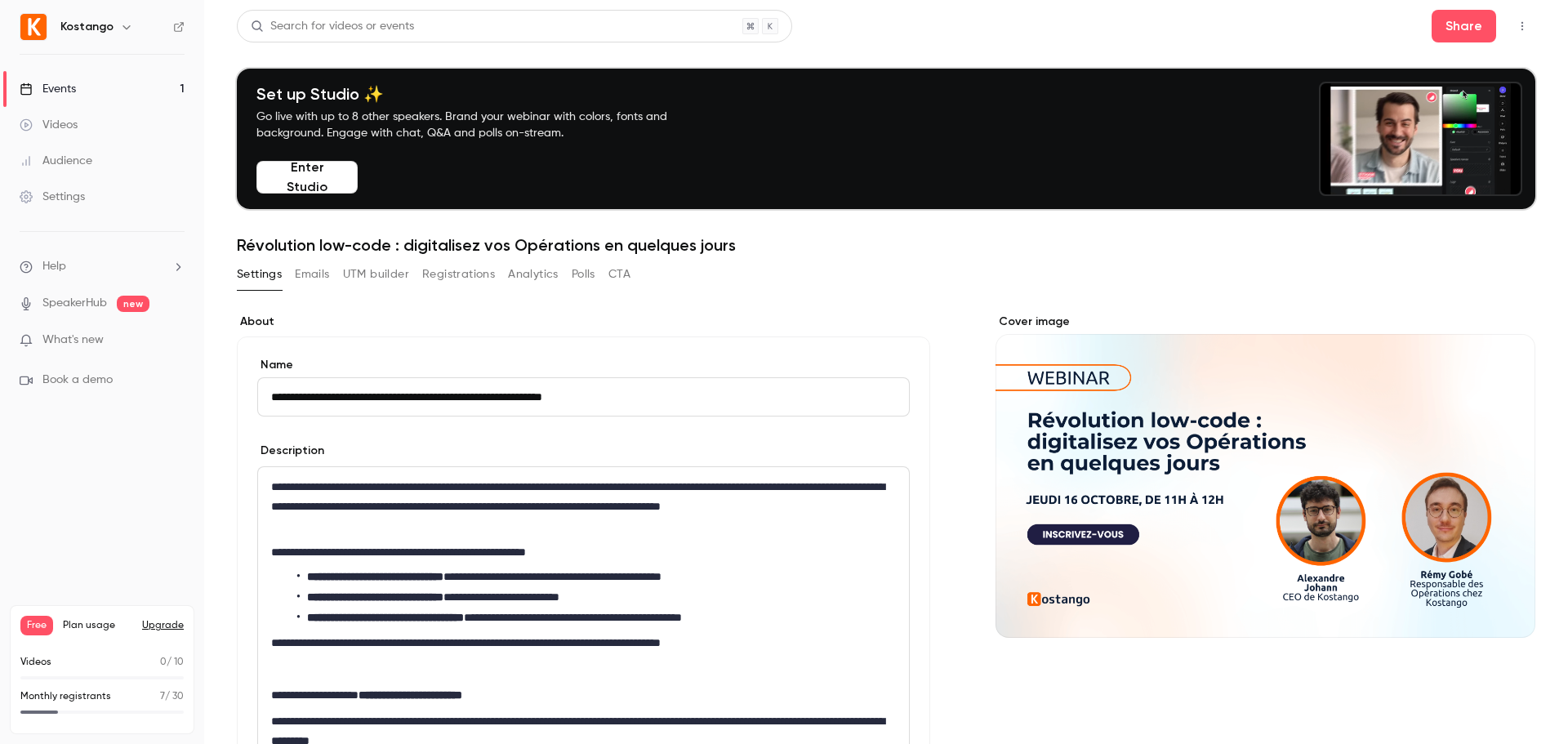
click at [627, 388] on input "**********" at bounding box center [583, 397] width 652 height 39
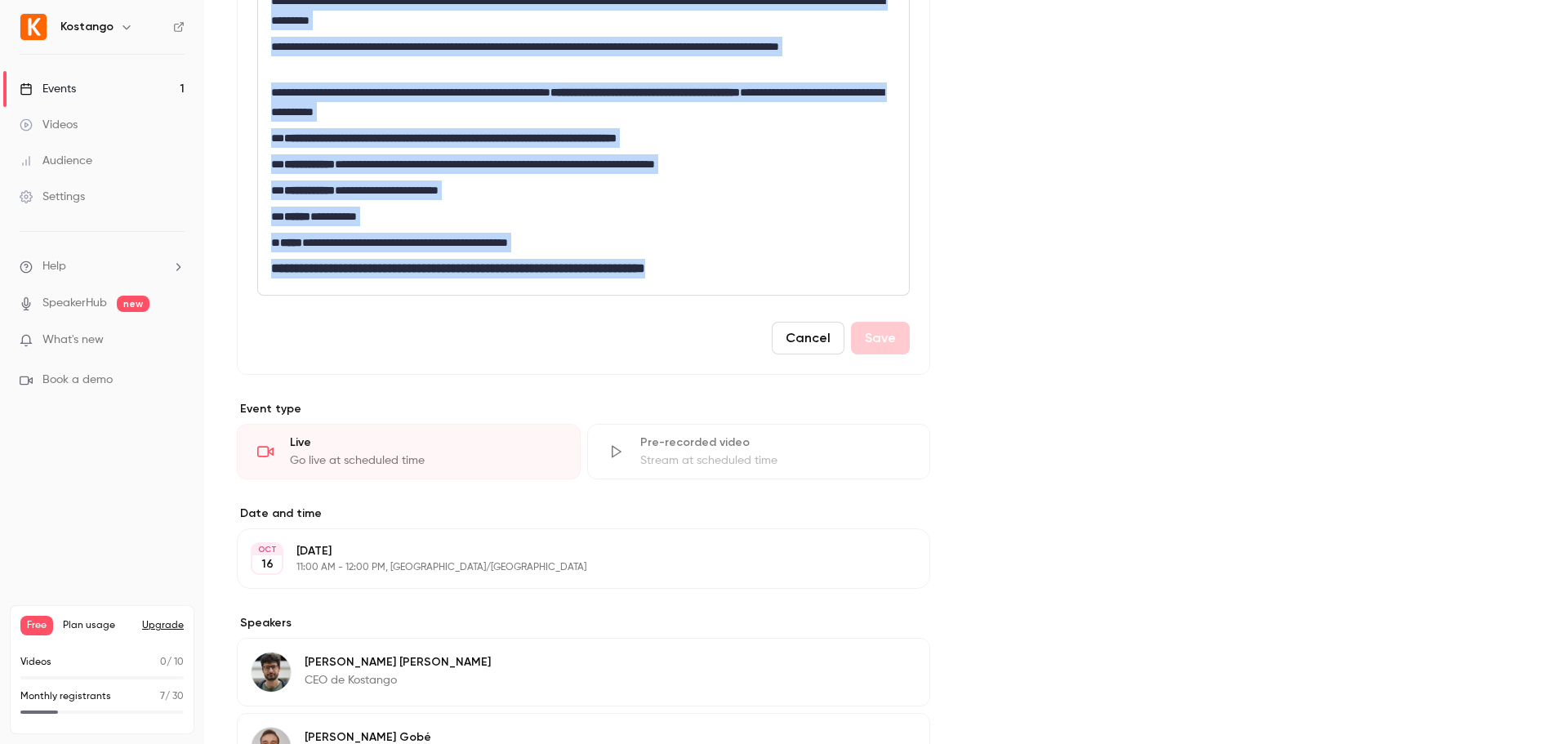
scroll to position [933, 0]
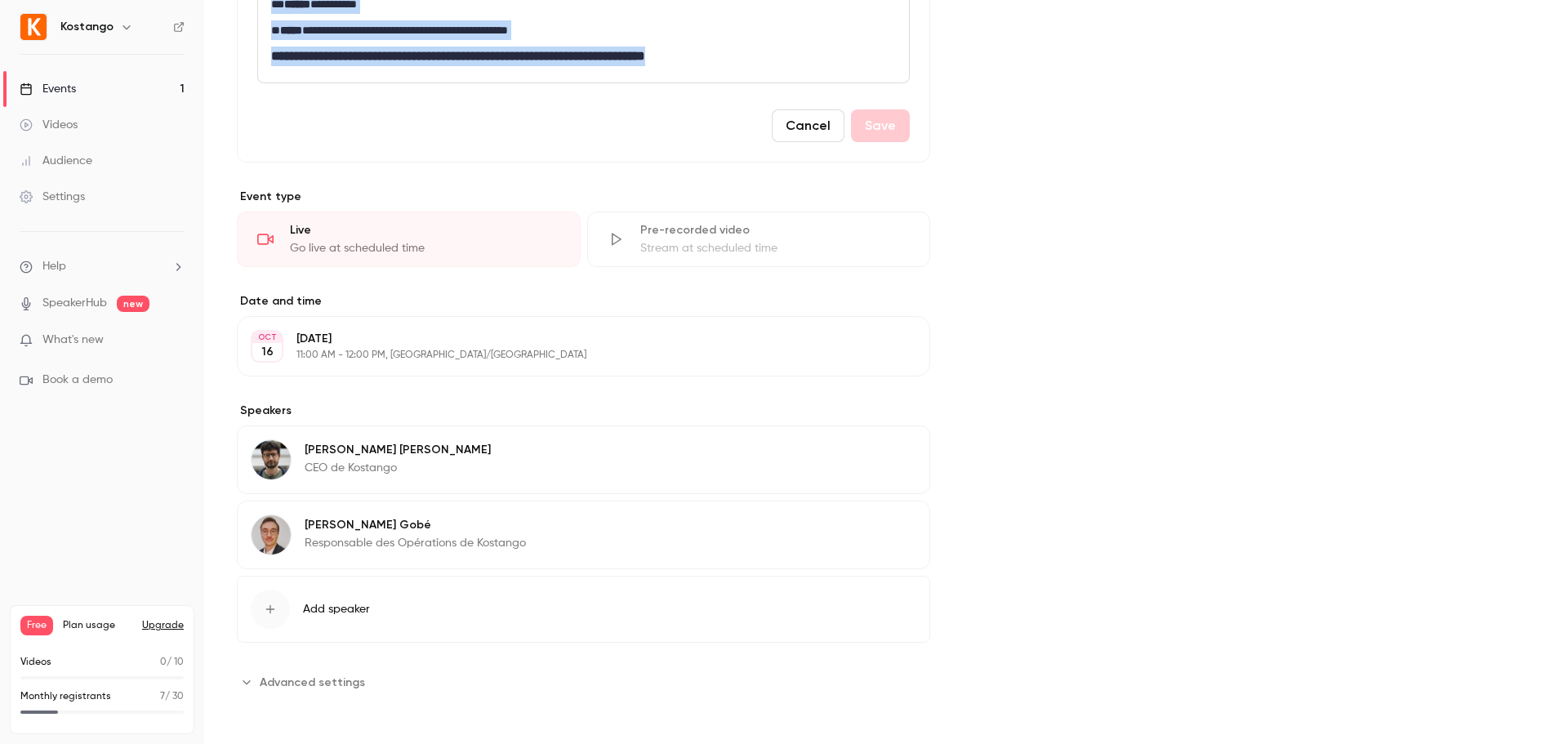
drag, startPoint x: 268, startPoint y: 481, endPoint x: 786, endPoint y: 54, distance: 671.3
copy div "**********"
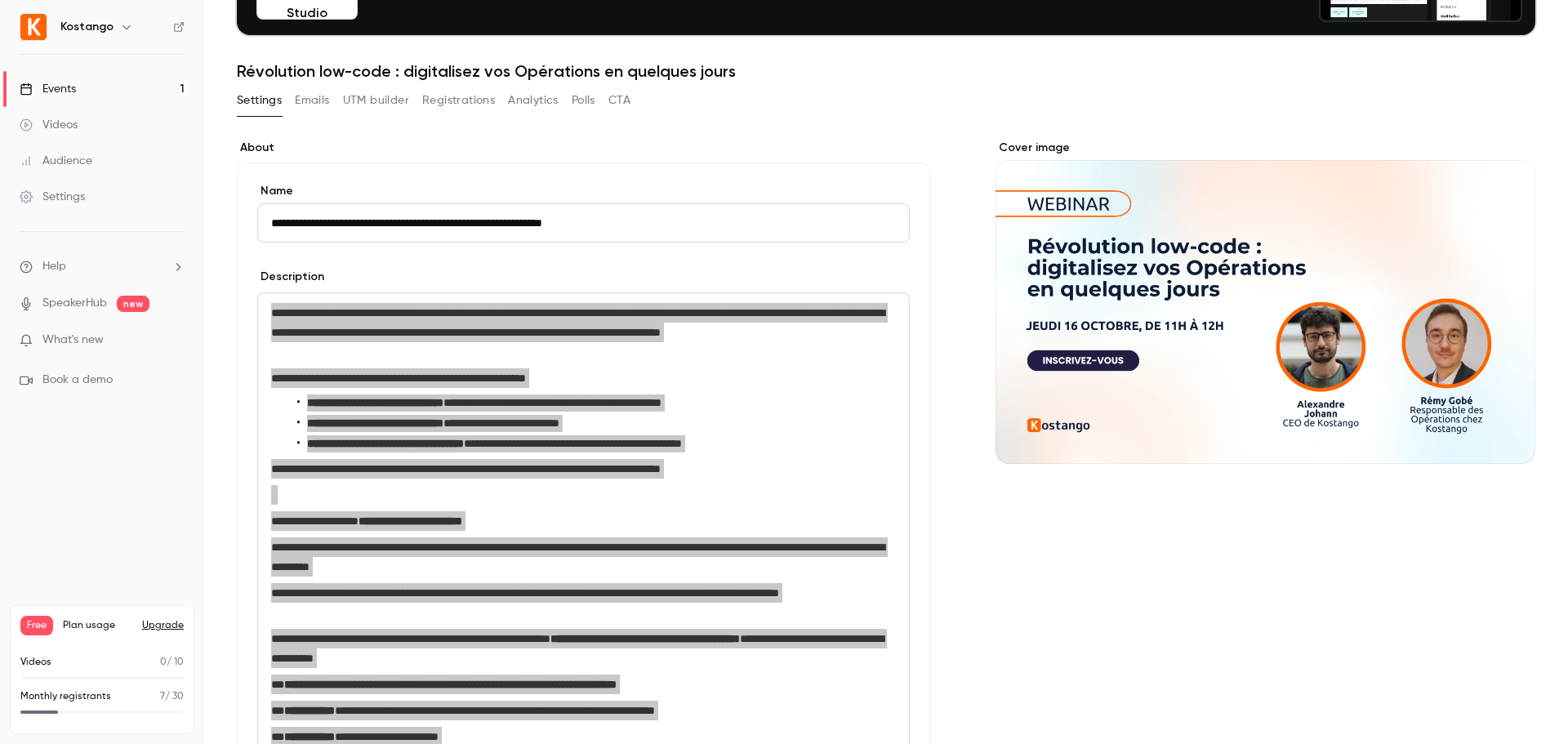
scroll to position [0, 0]
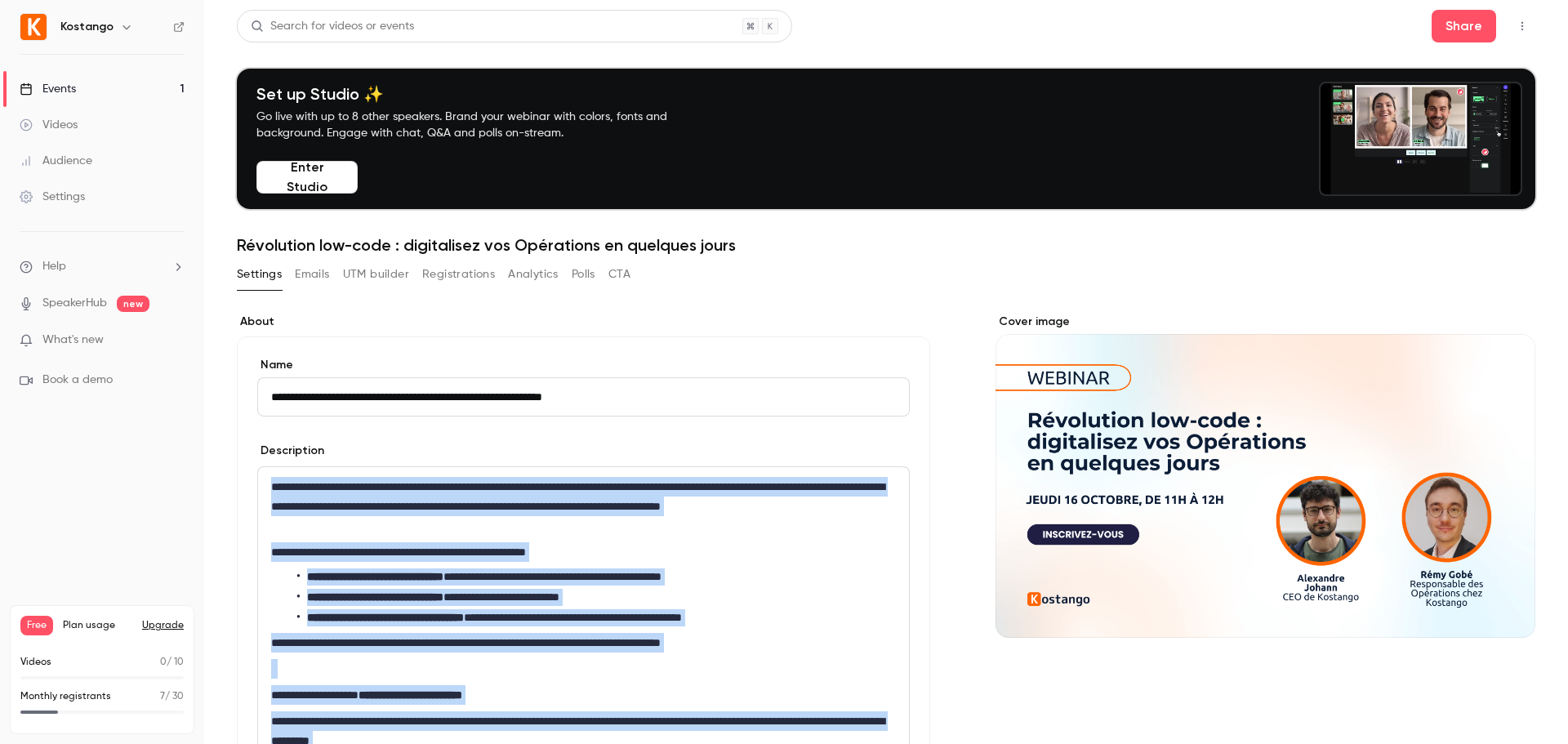
click at [357, 395] on input "**********" at bounding box center [583, 397] width 652 height 39
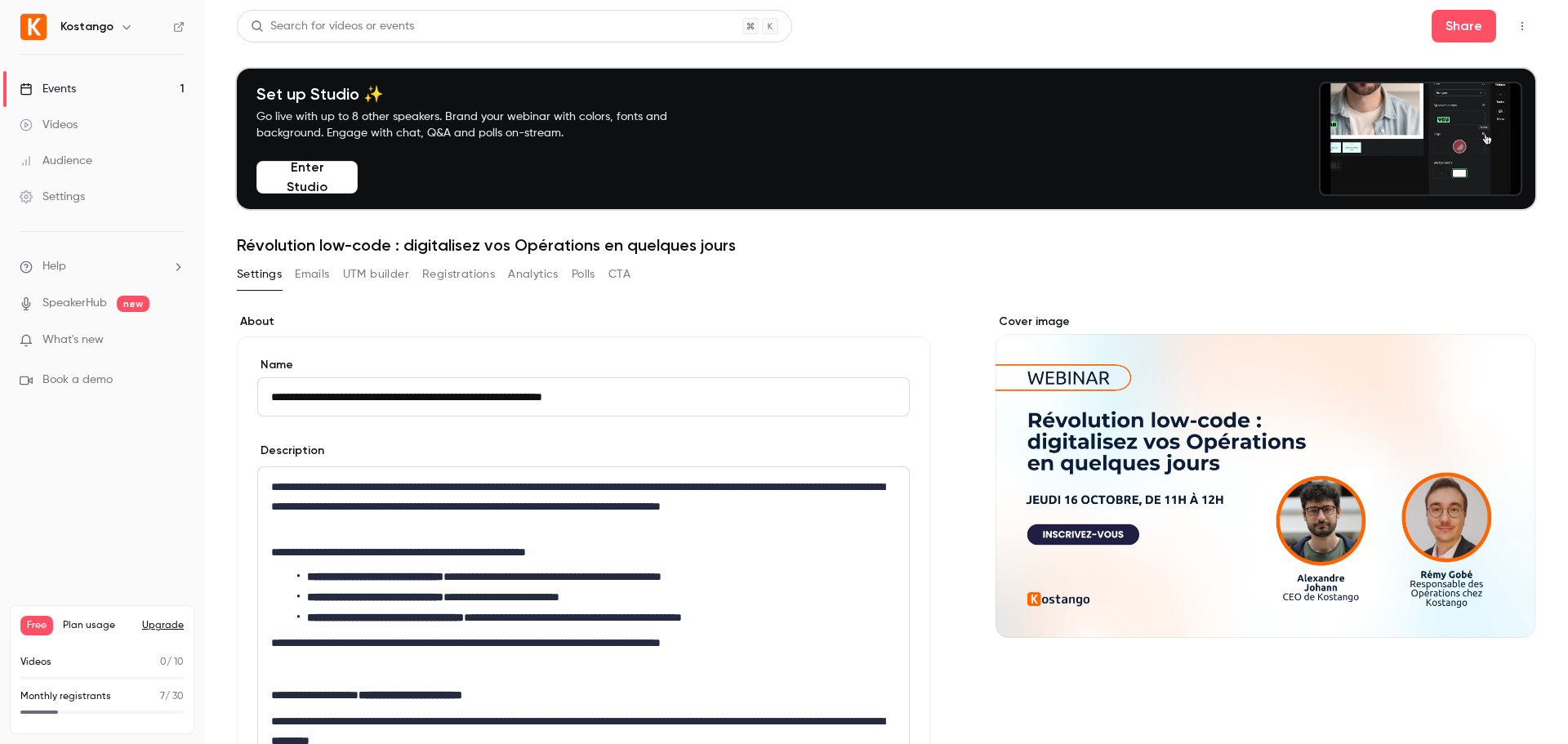
click at [357, 395] on input "**********" at bounding box center [583, 397] width 652 height 39
click at [361, 273] on button "UTM builder" at bounding box center [376, 274] width 66 height 27
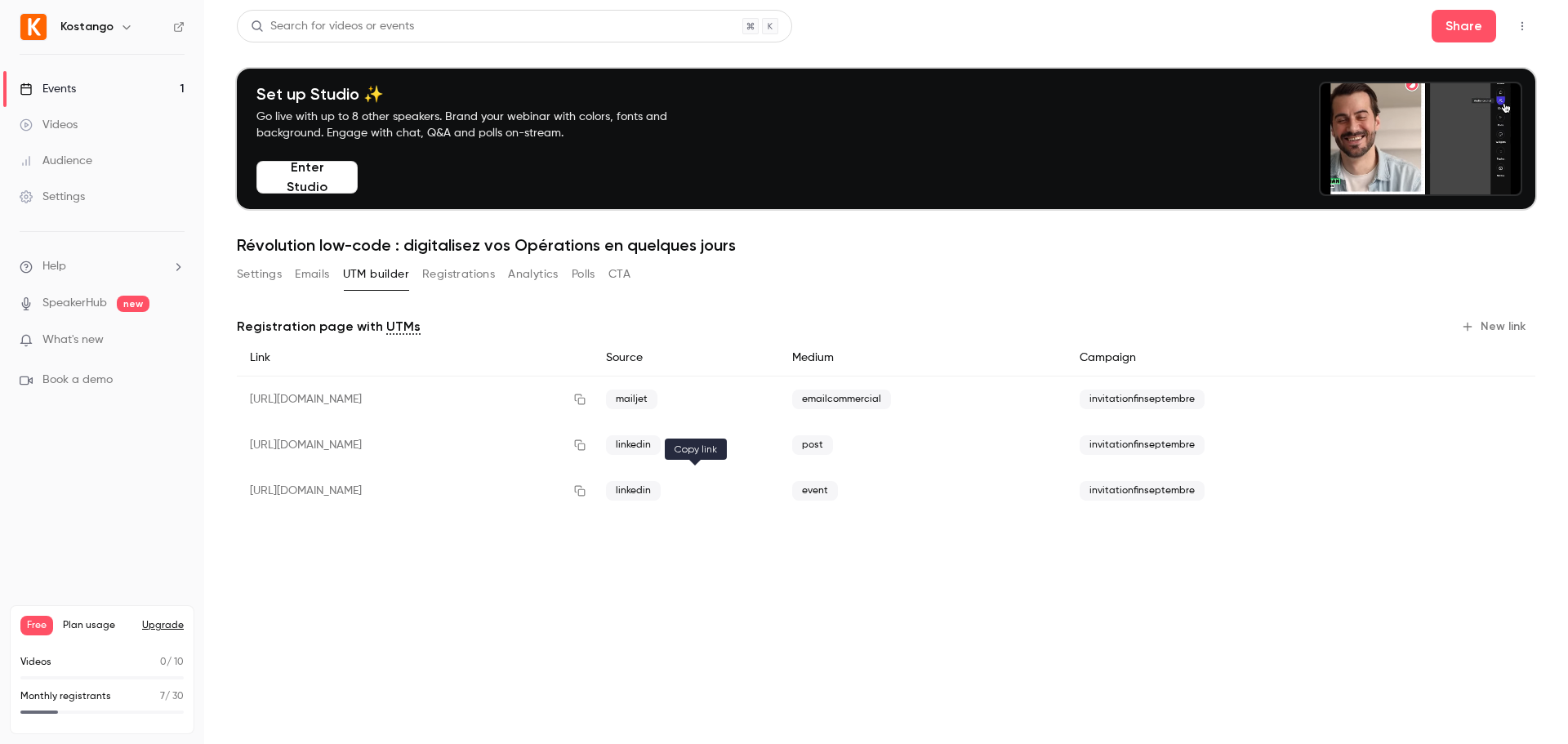
click at [593, 493] on button "button" at bounding box center [580, 490] width 27 height 27
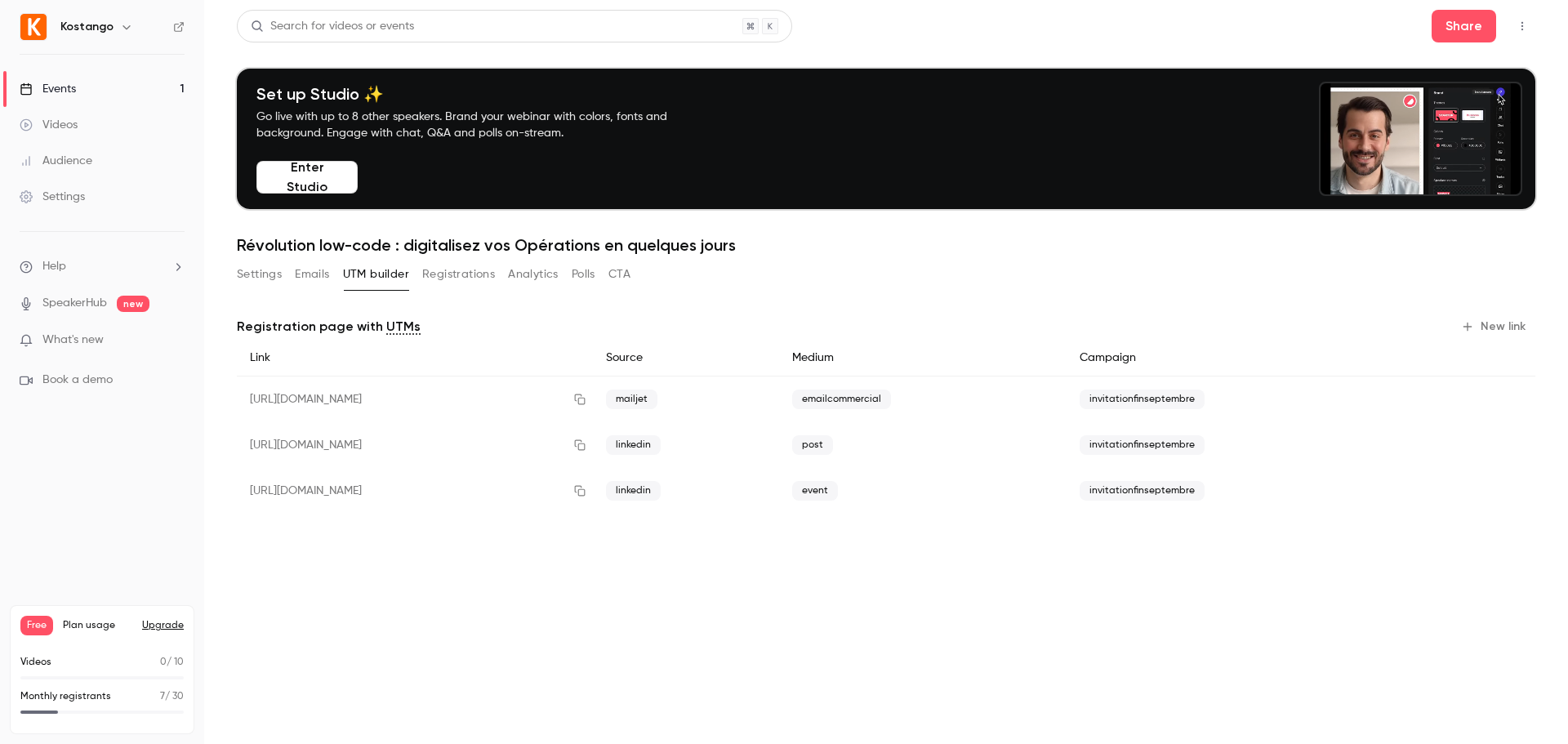
click at [260, 272] on button "Settings" at bounding box center [259, 274] width 45 height 27
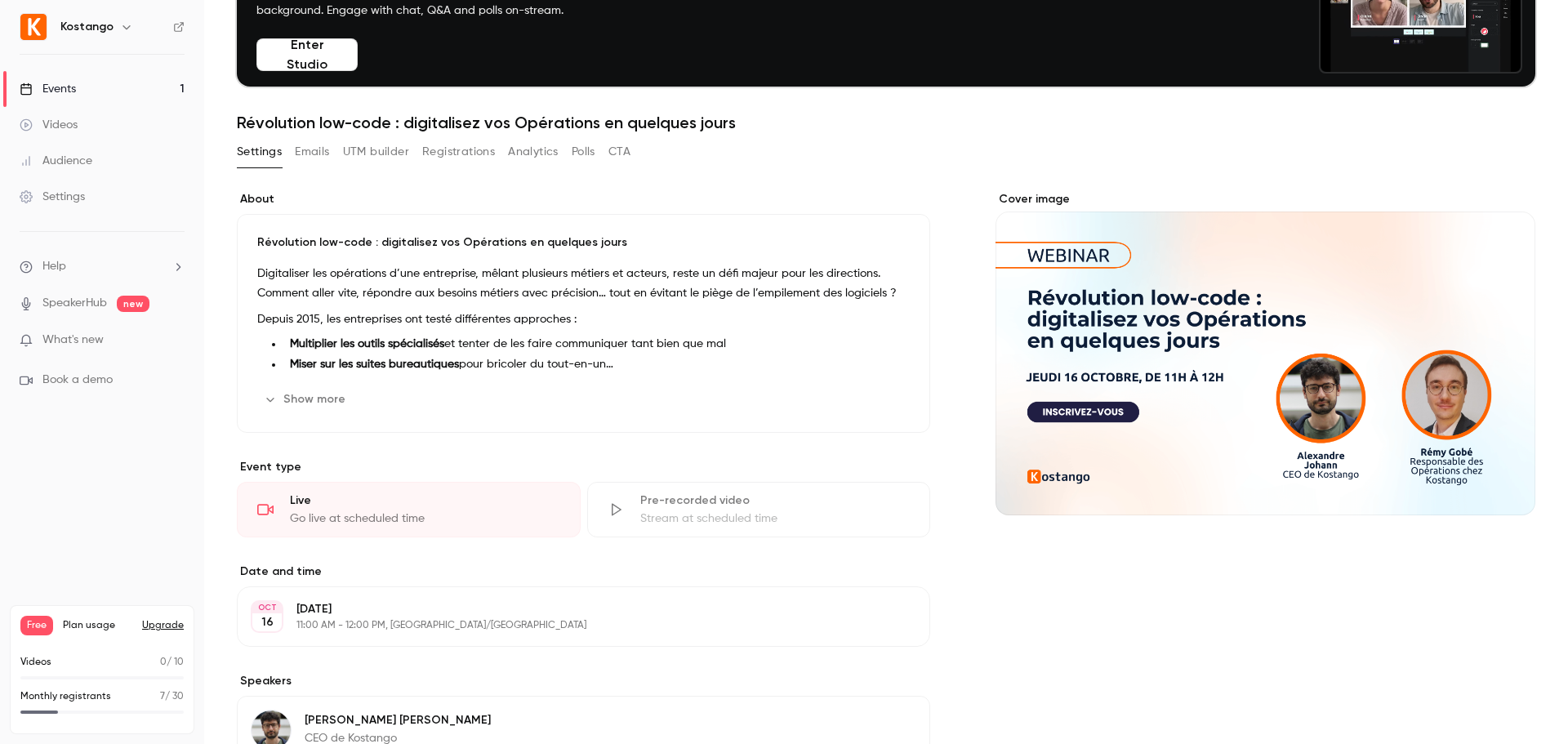
scroll to position [126, 0]
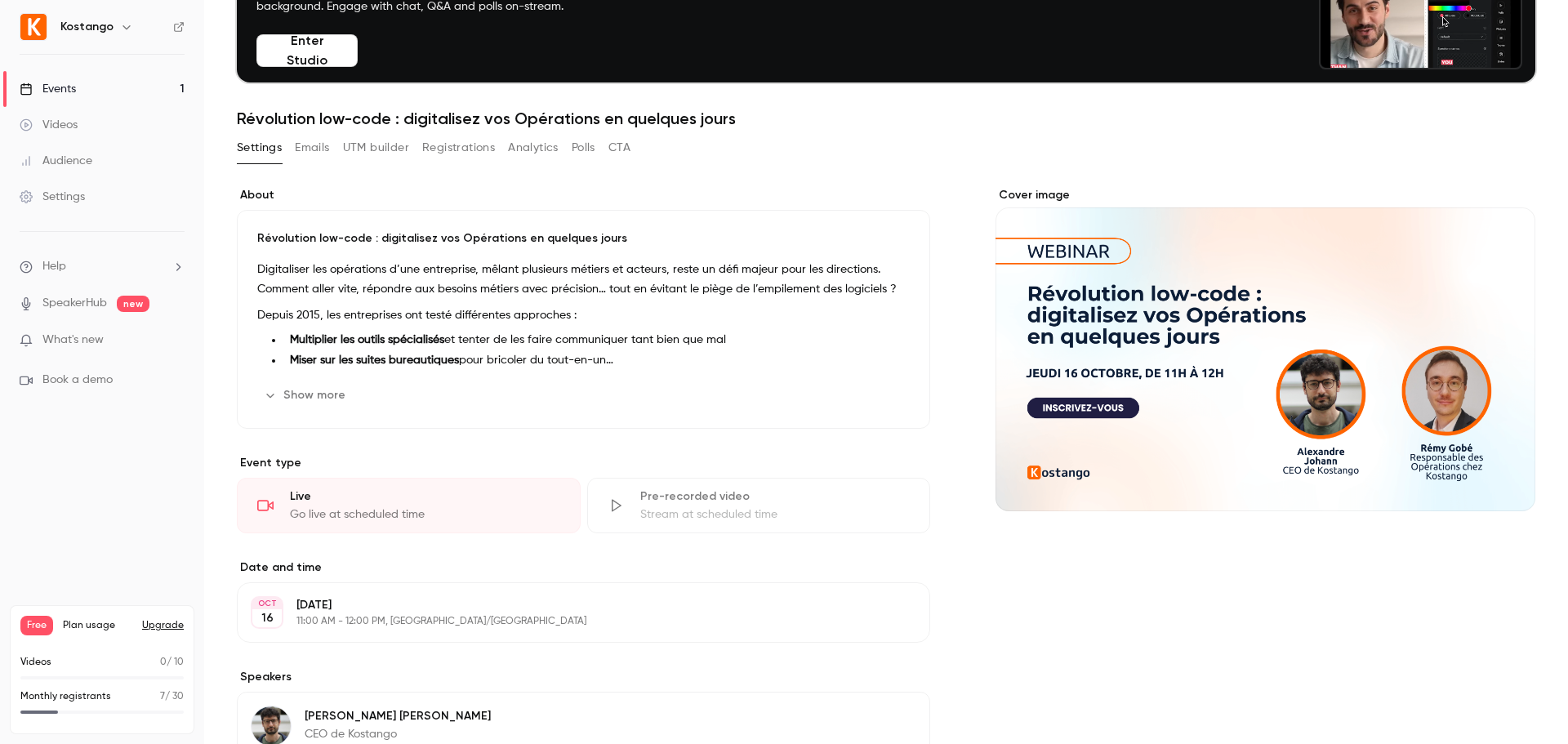
click at [437, 150] on button "Registrations" at bounding box center [458, 148] width 72 height 27
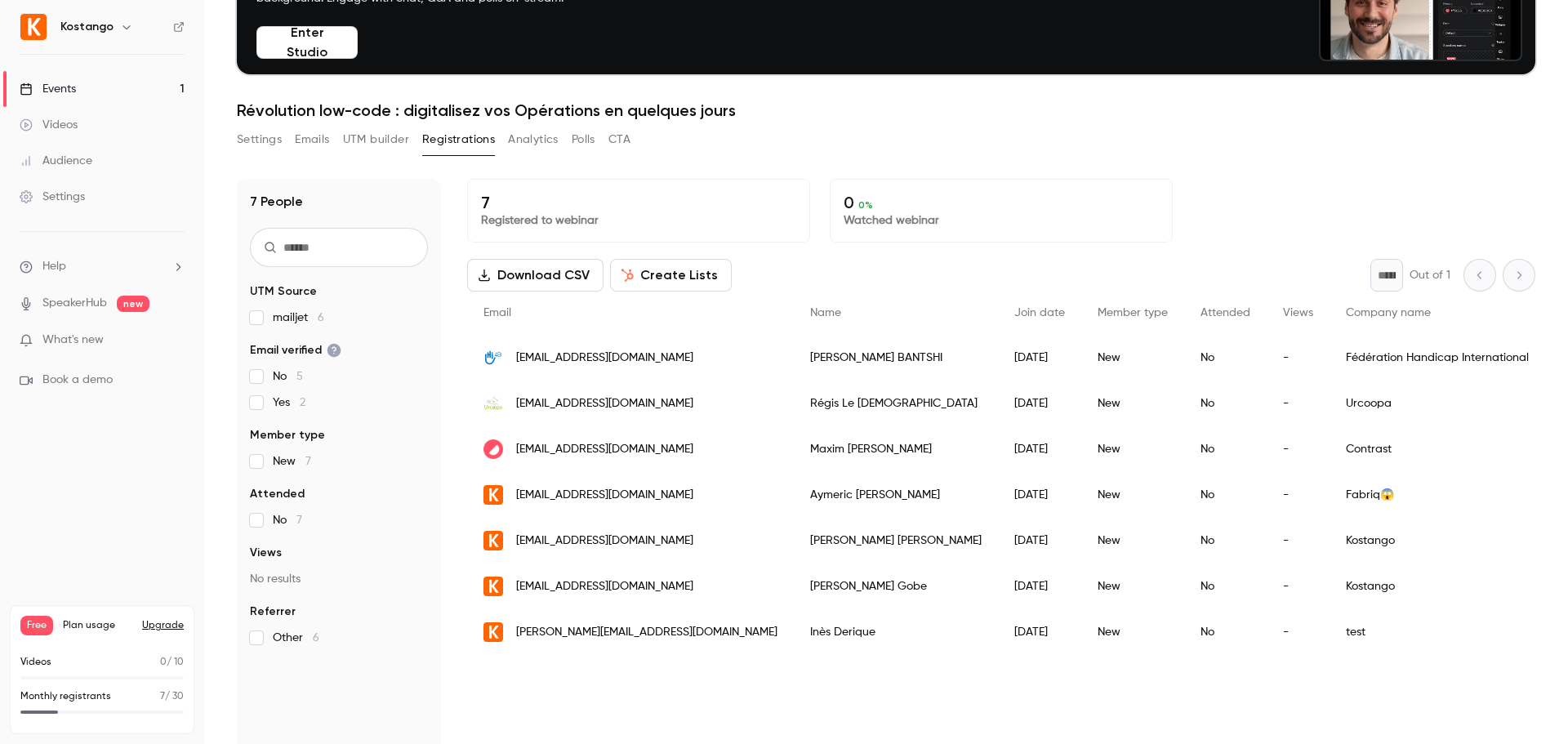
scroll to position [143, 0]
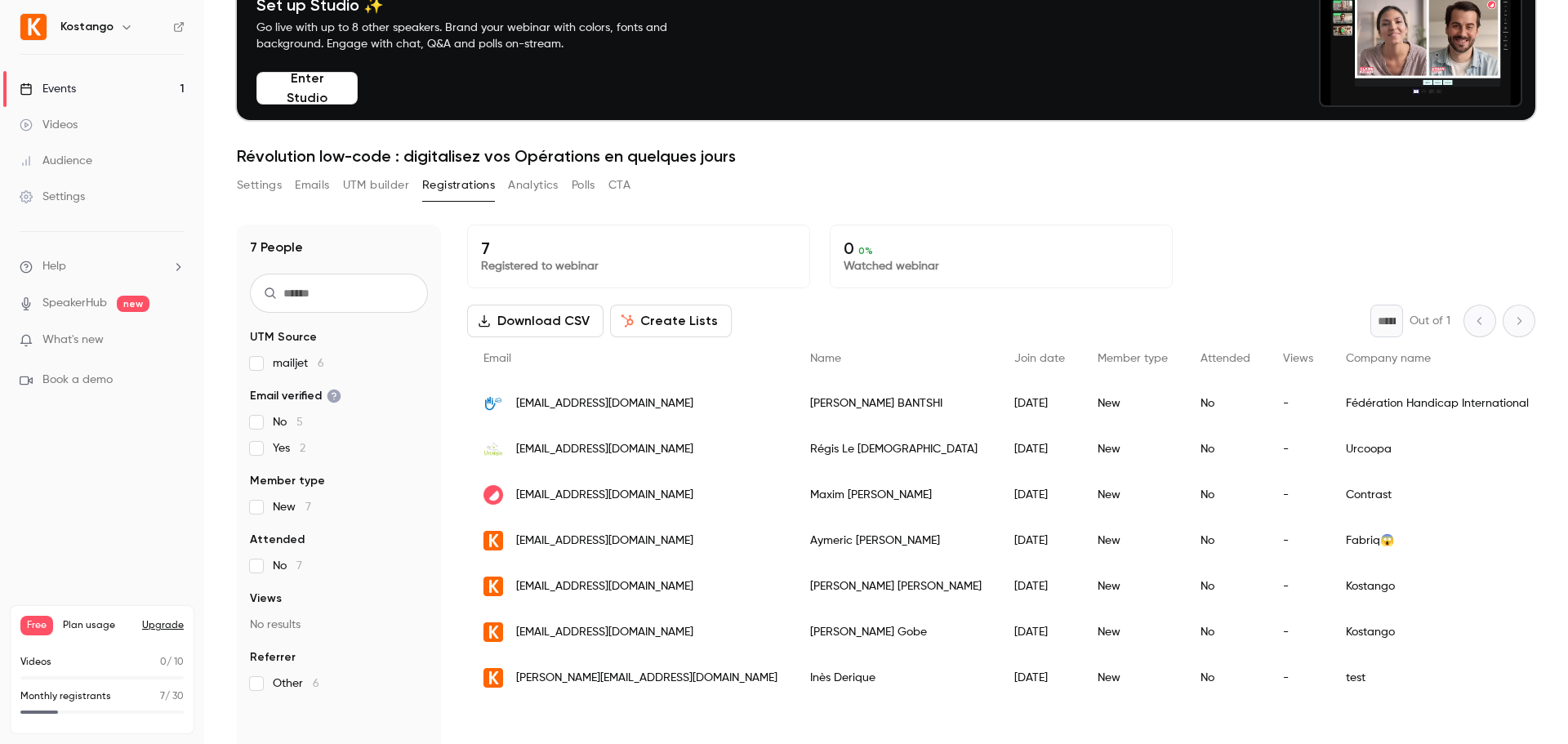
scroll to position [99, 0]
